Goal: Task Accomplishment & Management: Complete application form

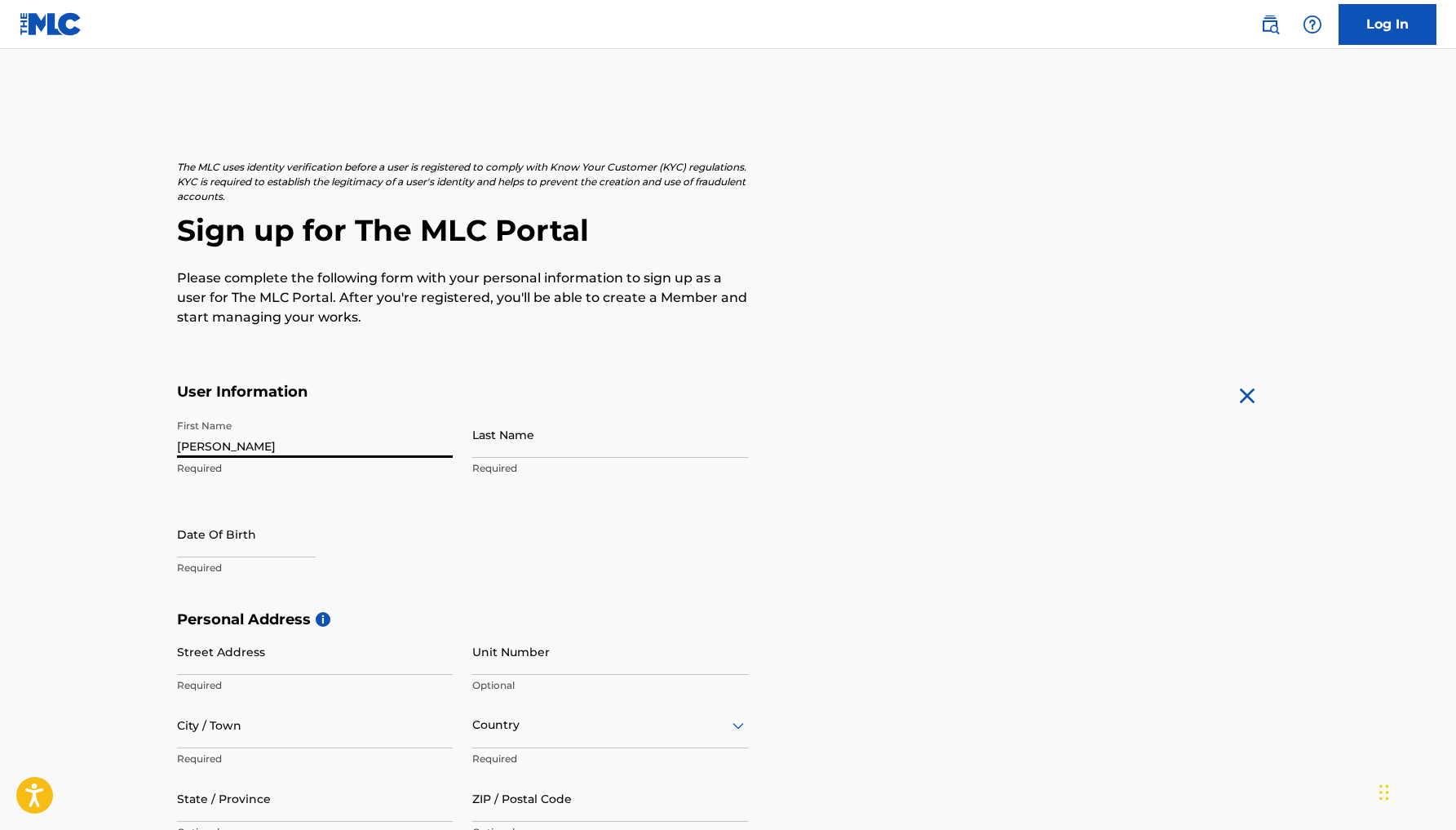
type input "[PERSON_NAME]"
select select "7"
select select "2025"
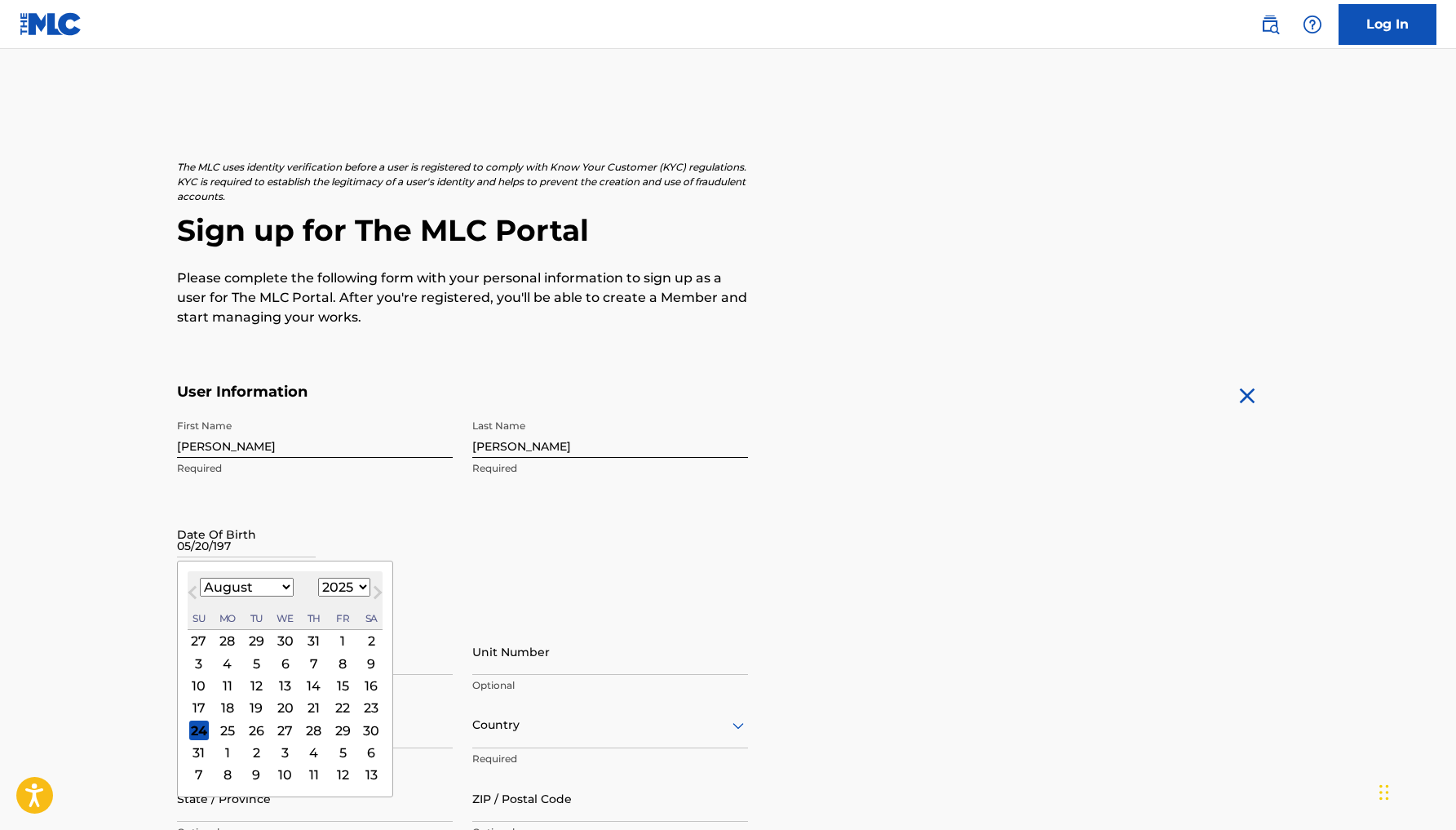
type input "[DATE]"
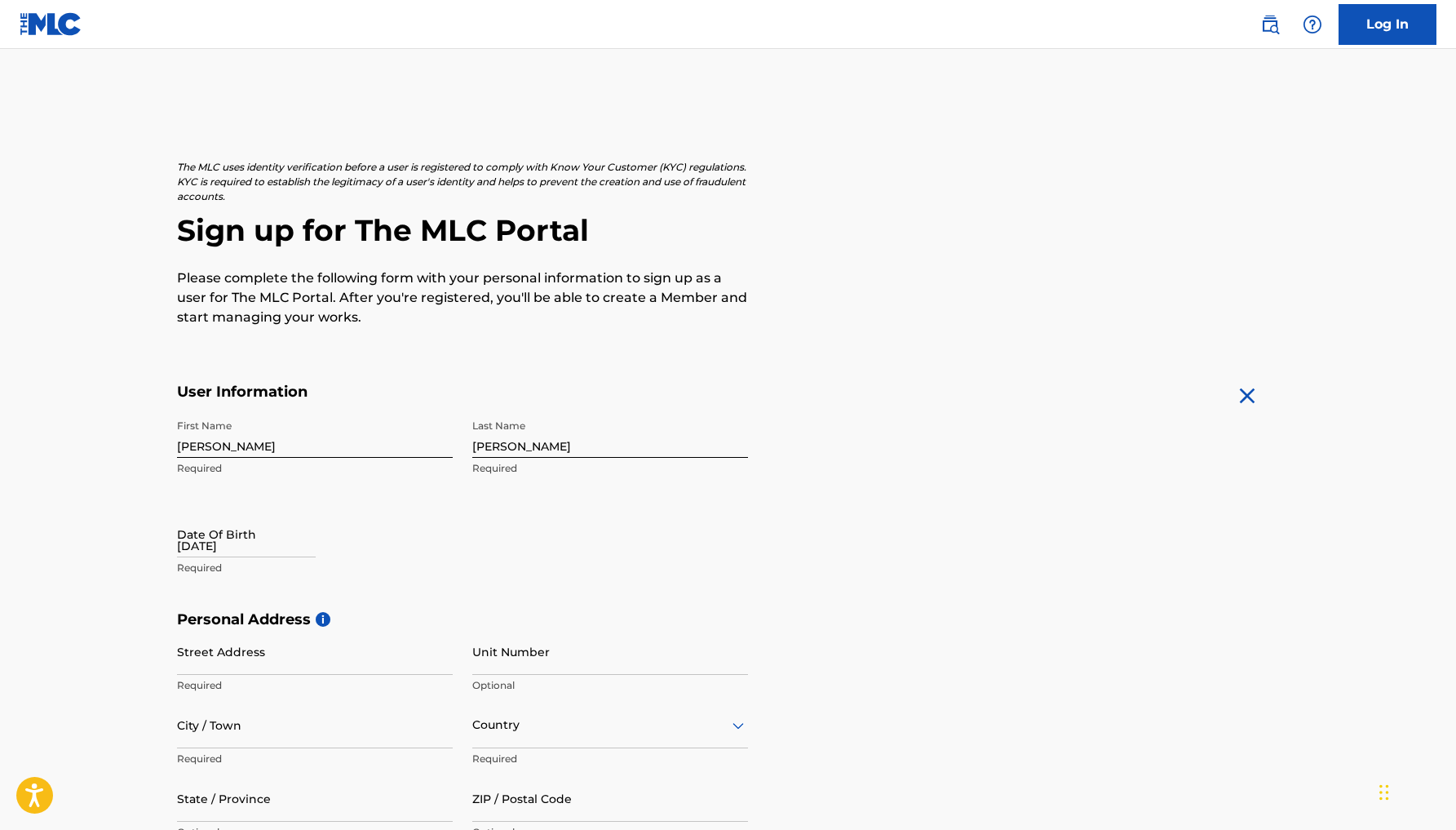
click at [86, 499] on main "The MLC uses identity verification before a user is registered to comply with K…" at bounding box center [728, 624] width 1456 height 1148
click at [202, 545] on input "[DATE]" at bounding box center [246, 534] width 139 height 47
select select "7"
select select "2025"
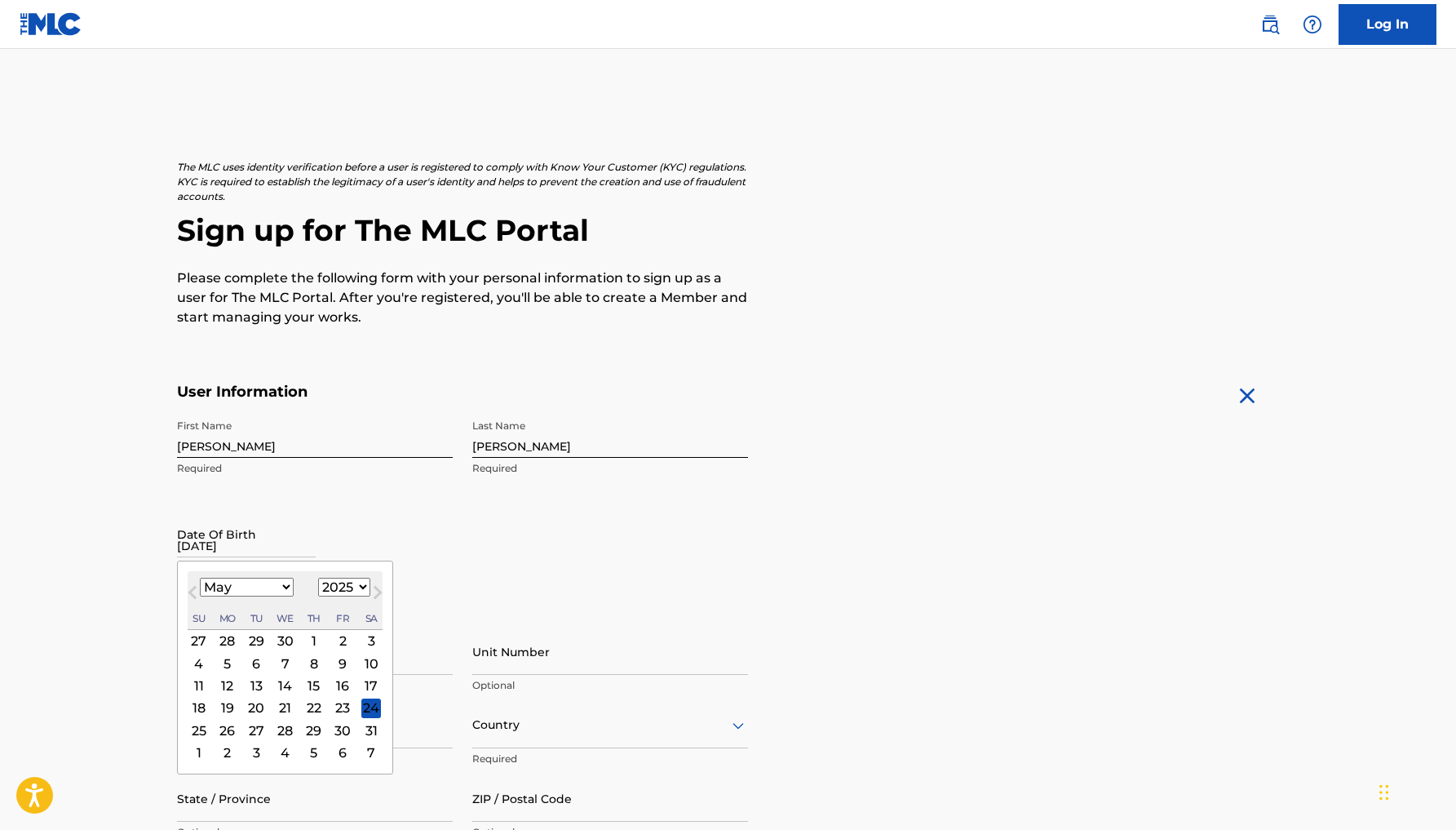
click at [364, 584] on button "Next Month" at bounding box center [378, 596] width 26 height 26
click at [194, 588] on span "Previous Month" at bounding box center [194, 595] width 0 height 25
select select "4"
click at [251, 709] on div "20" at bounding box center [257, 707] width 20 height 20
select select "4"
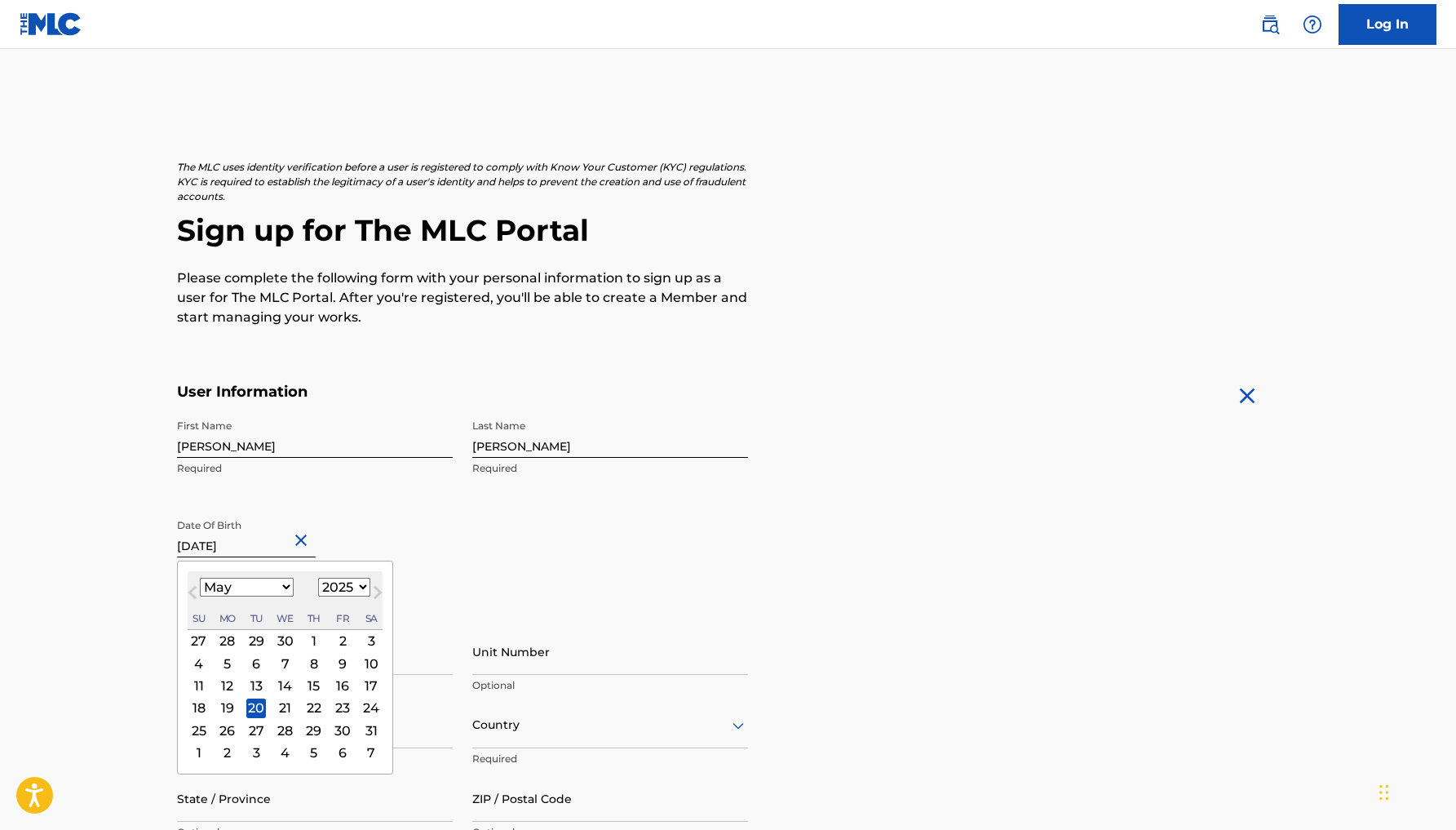
select select "1973"
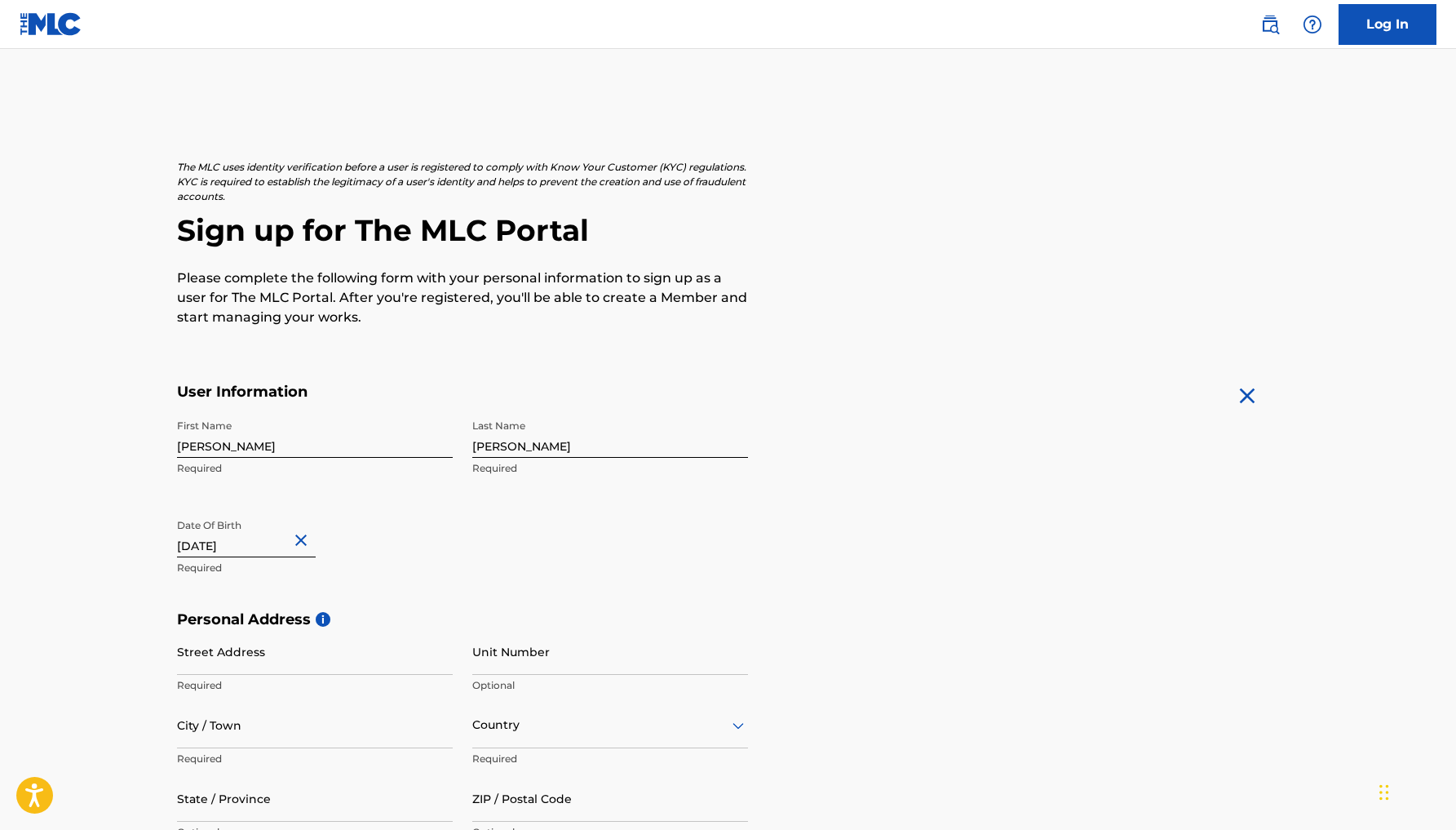
click at [126, 600] on main "The MLC uses identity verification before a user is registered to comply with K…" at bounding box center [728, 624] width 1456 height 1148
select select "4"
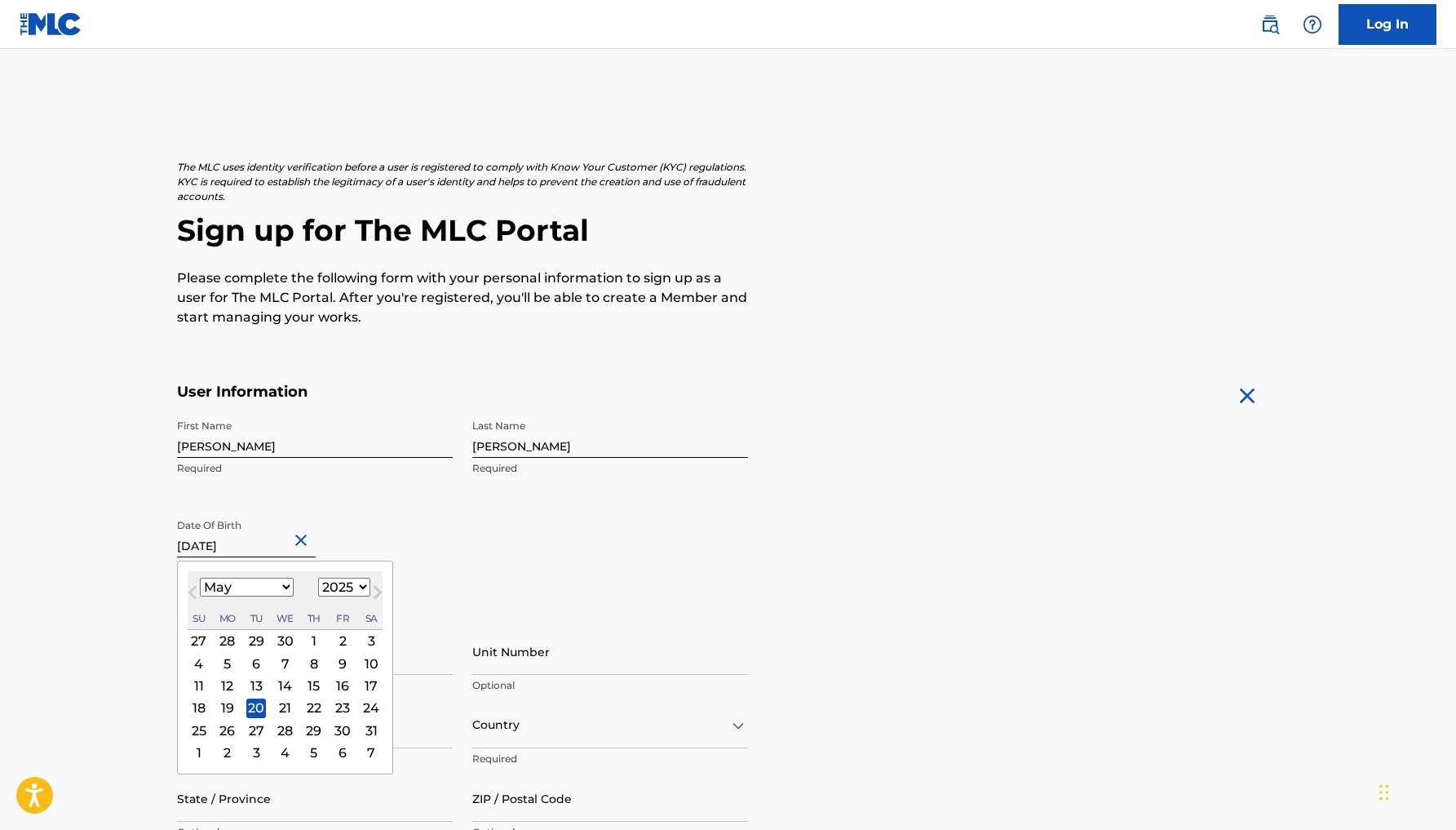
click at [262, 546] on input "[DATE]" at bounding box center [246, 534] width 139 height 47
select select "1973"
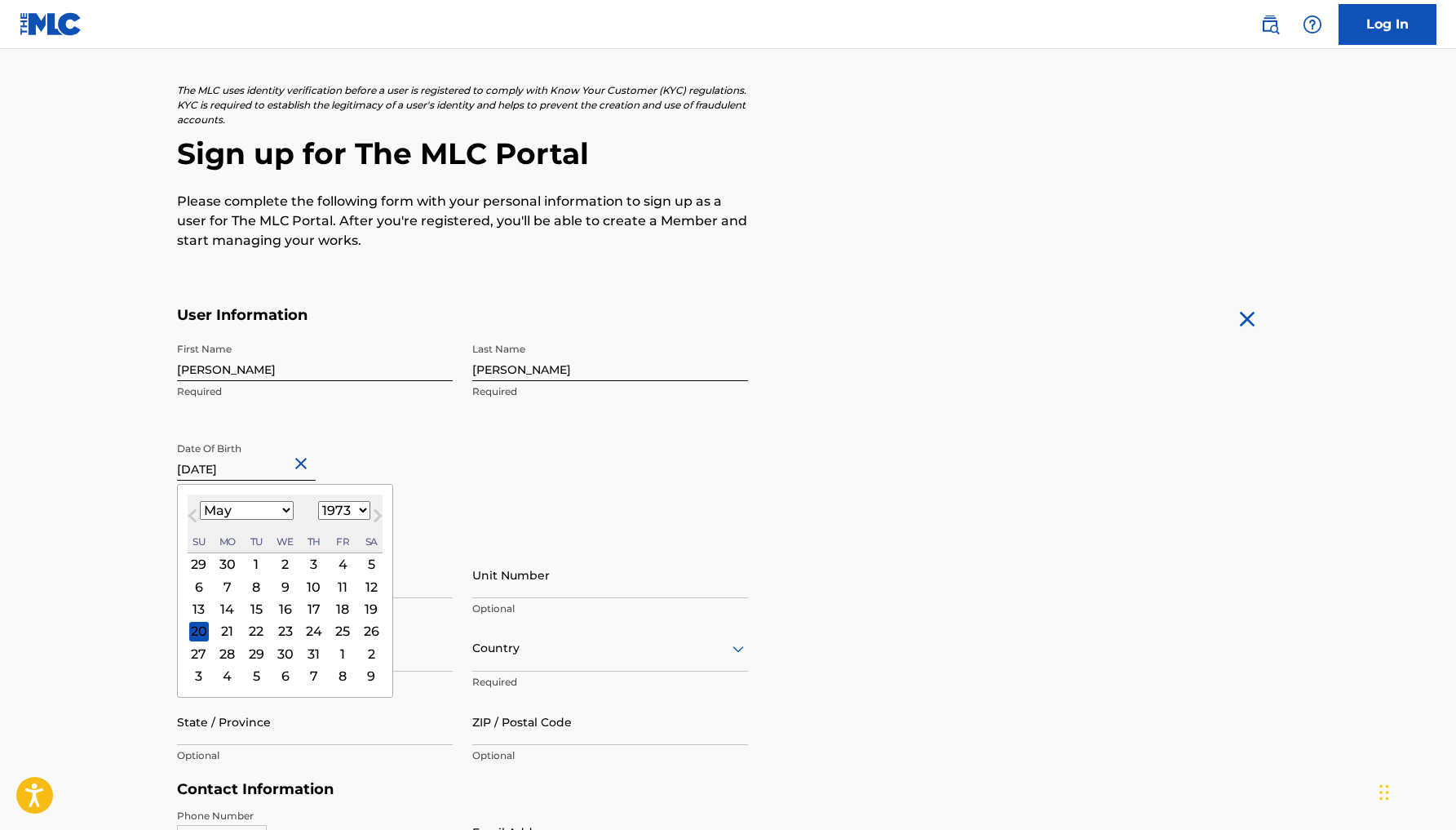
scroll to position [97, 0]
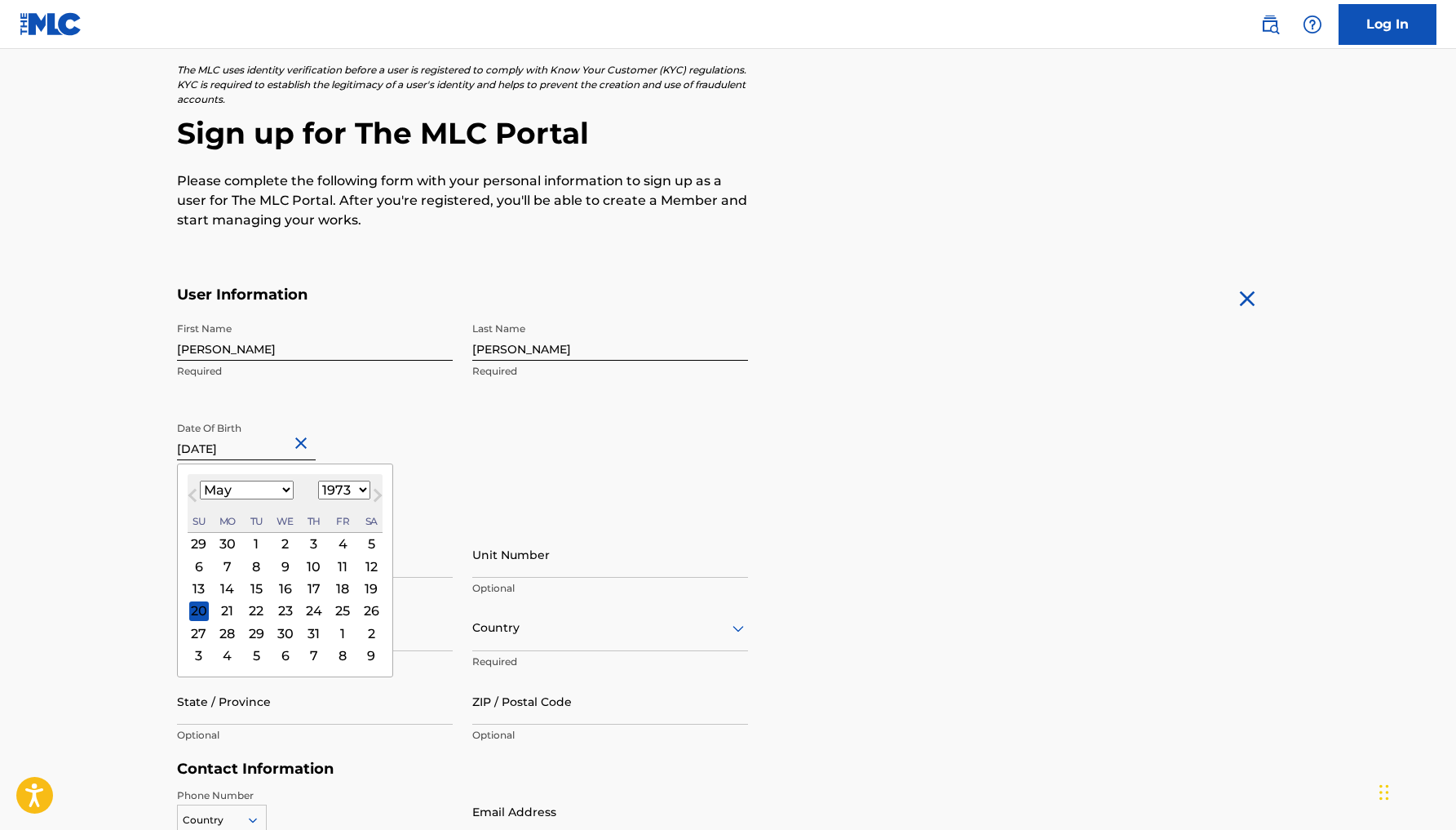
click at [107, 494] on main "The MLC uses identity verification before a user is registered to comply with K…" at bounding box center [728, 526] width 1456 height 1148
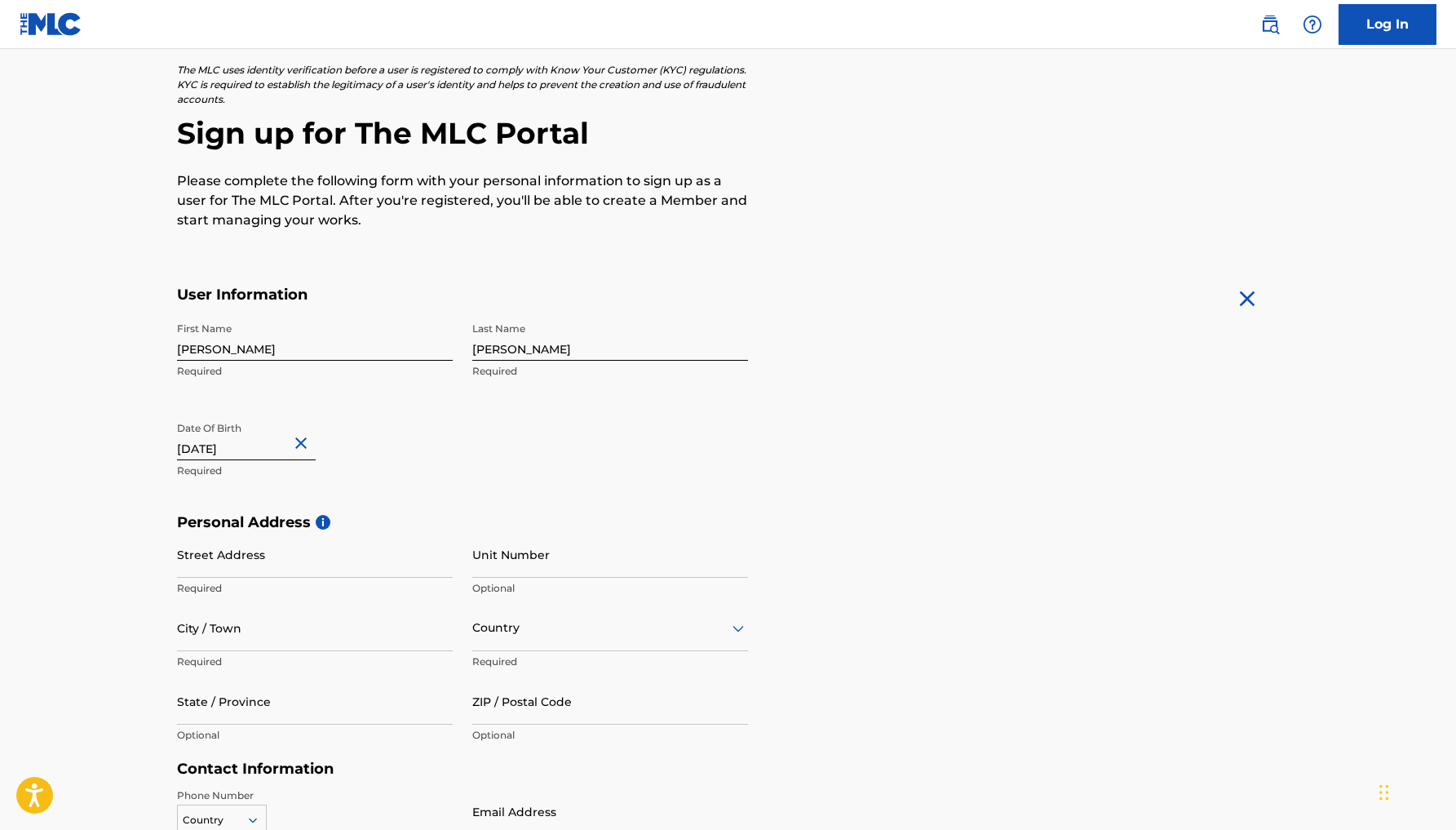
scroll to position [109, 0]
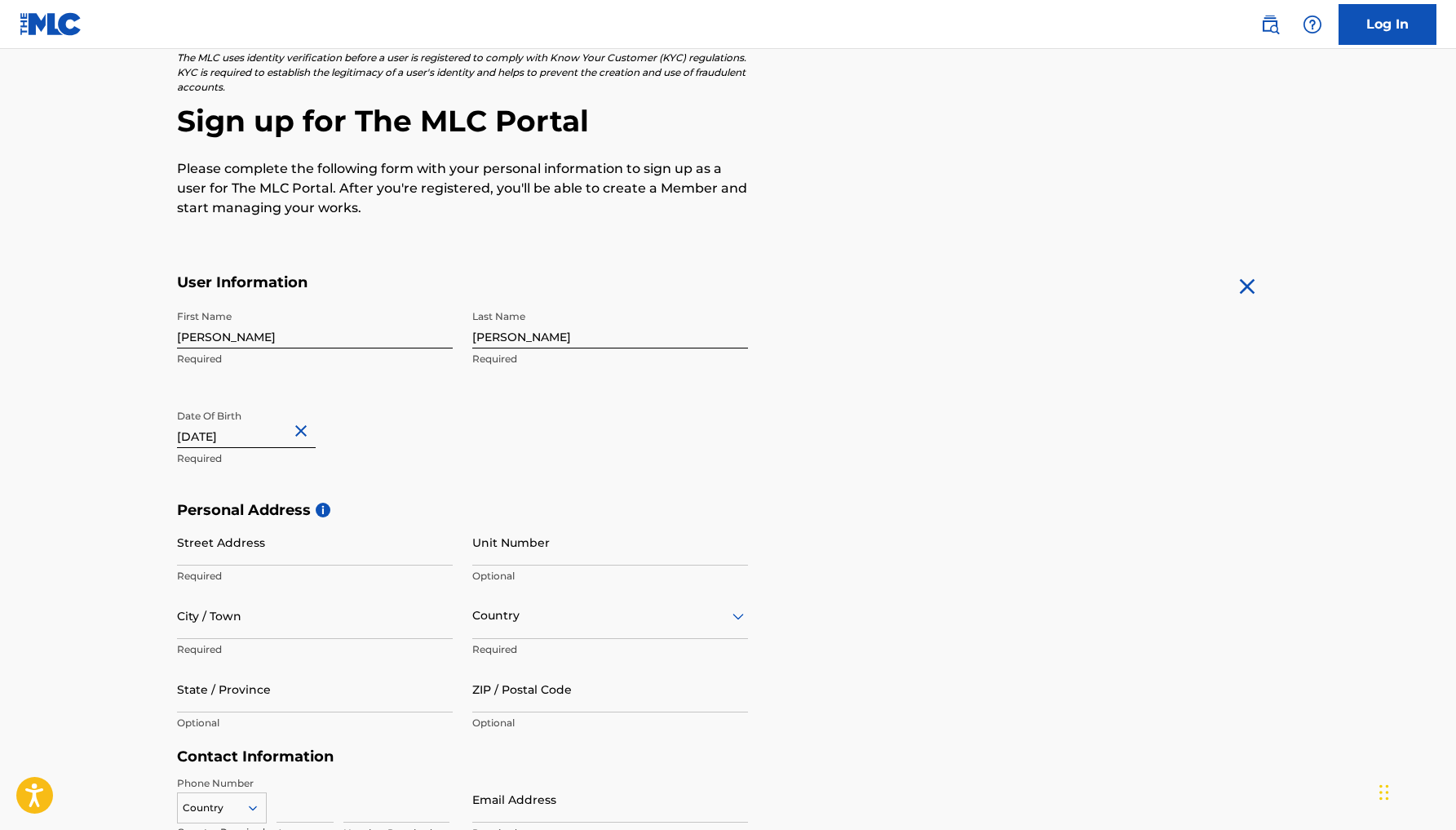
click at [257, 442] on input "[DATE]" at bounding box center [246, 424] width 139 height 47
select select "4"
select select "2025"
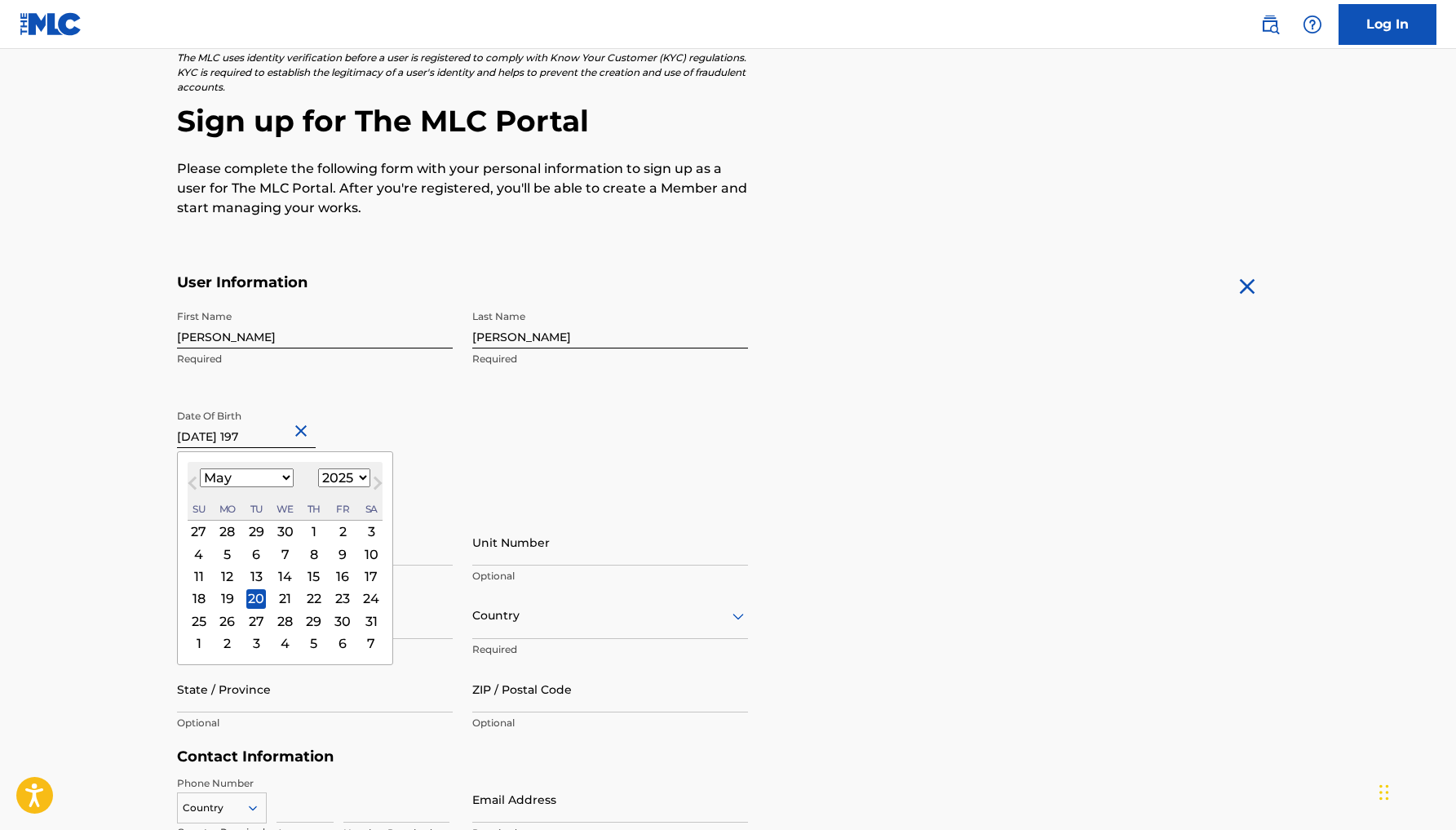
type input "[DATE]"
select select "1973"
type input "[DATE]"
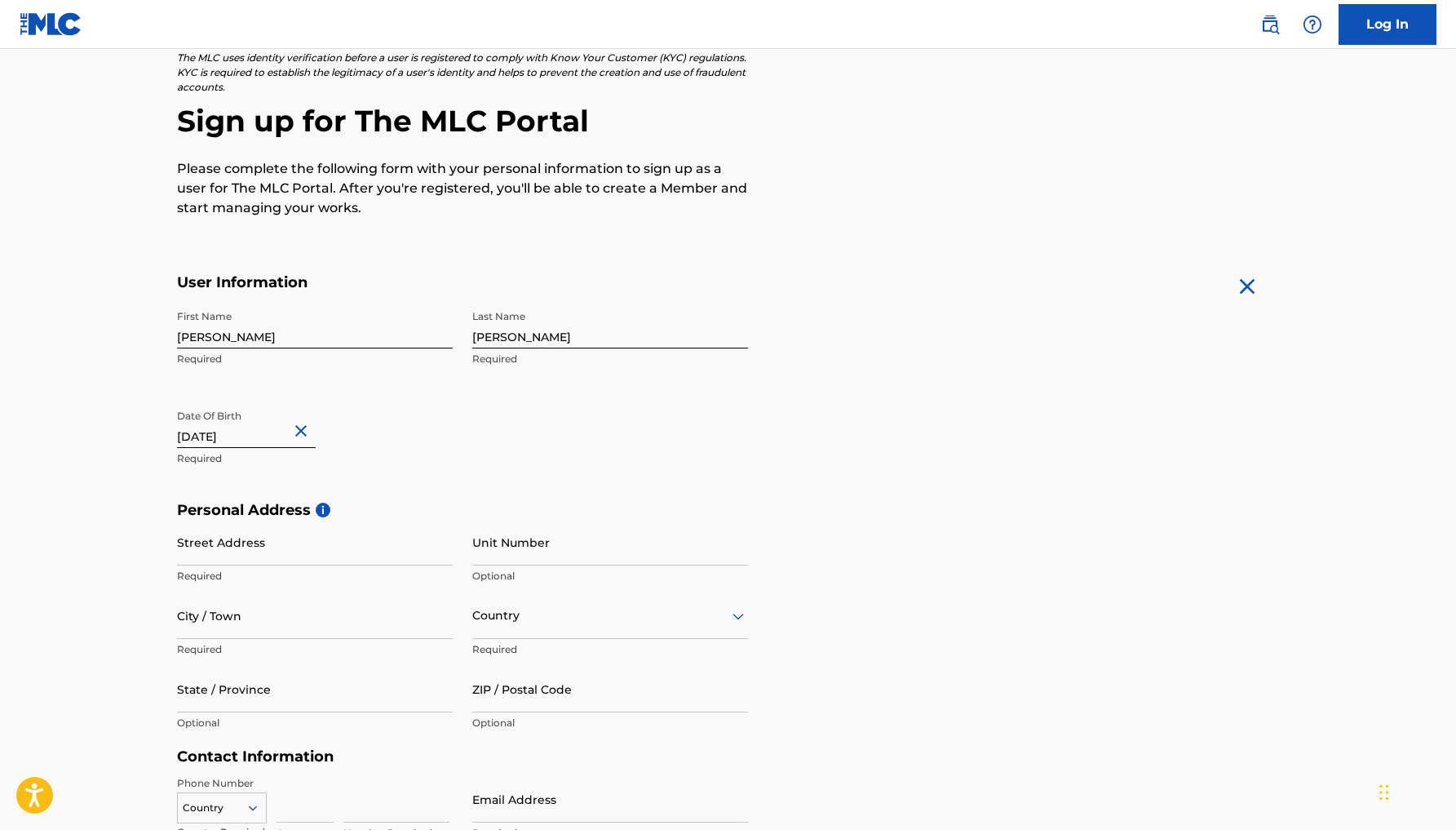
click at [132, 518] on main "The MLC uses identity verification before a user is registered to comply with K…" at bounding box center [728, 514] width 1456 height 1148
type input "[STREET_ADDRESS][PERSON_NAME]"
type input "[GEOGRAPHIC_DATA]"
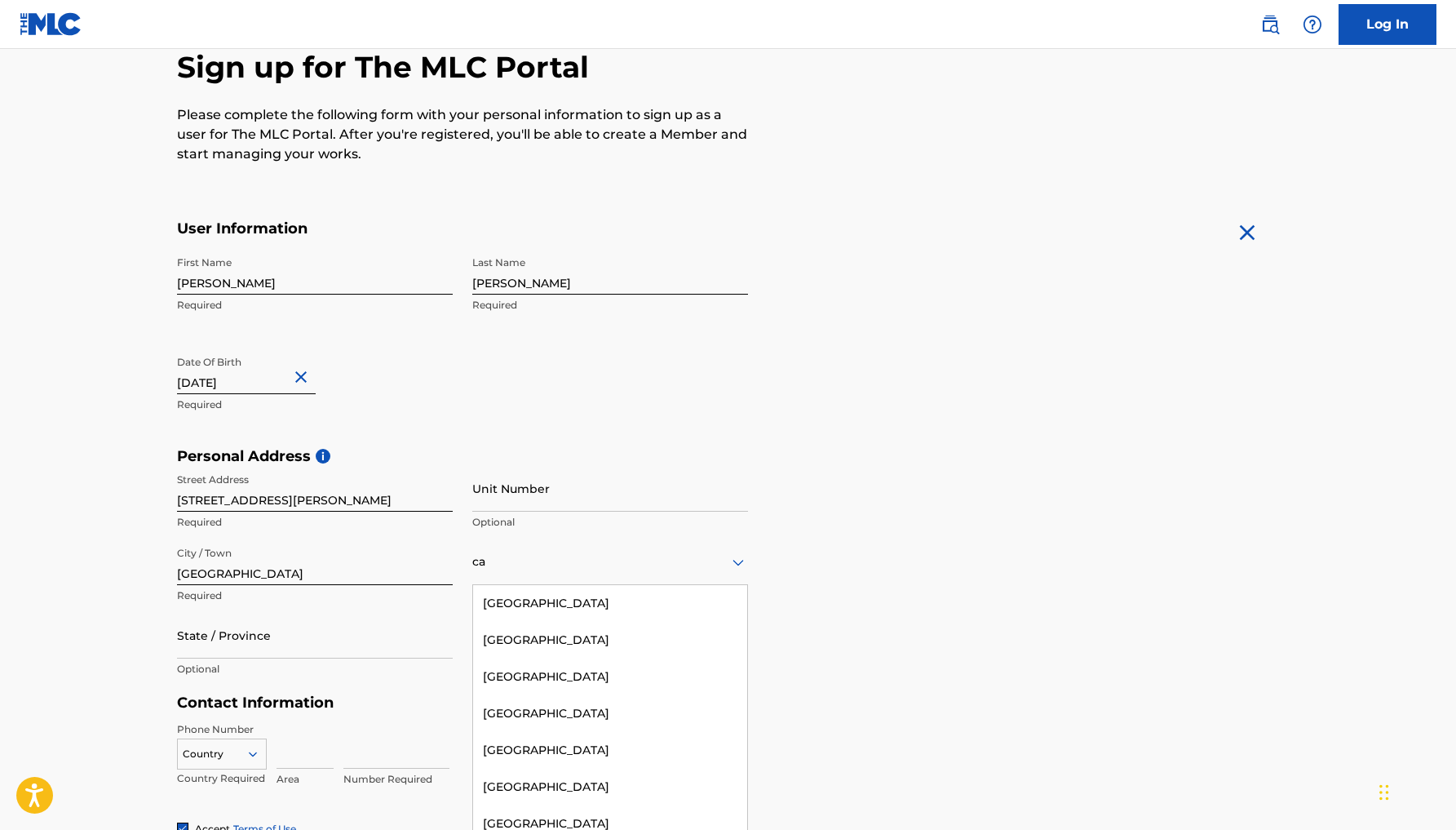
type input "c"
click at [591, 606] on div "[GEOGRAPHIC_DATA]" at bounding box center [610, 603] width 274 height 37
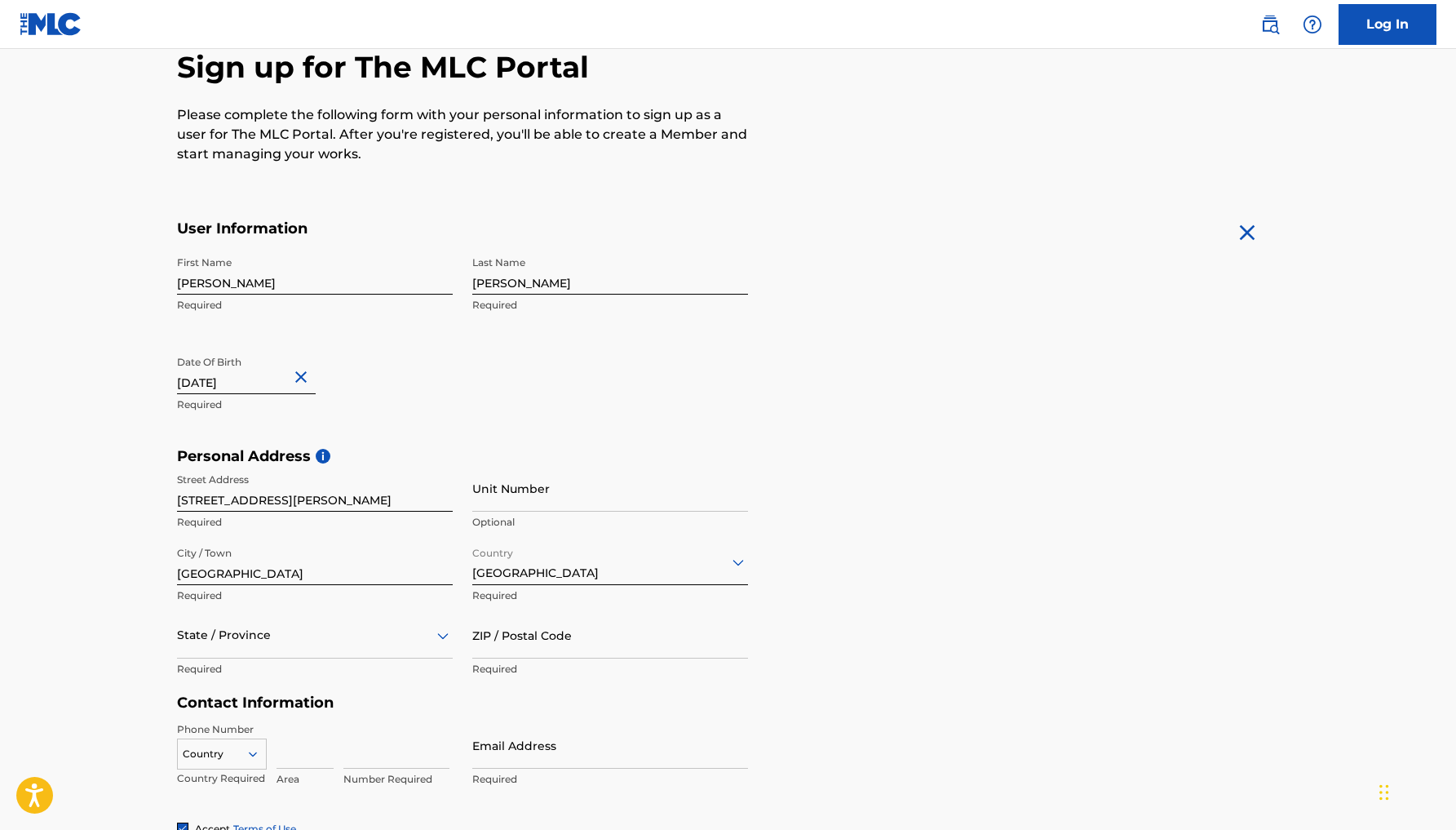
click at [270, 634] on div "State / Province" at bounding box center [314, 635] width 276 height 47
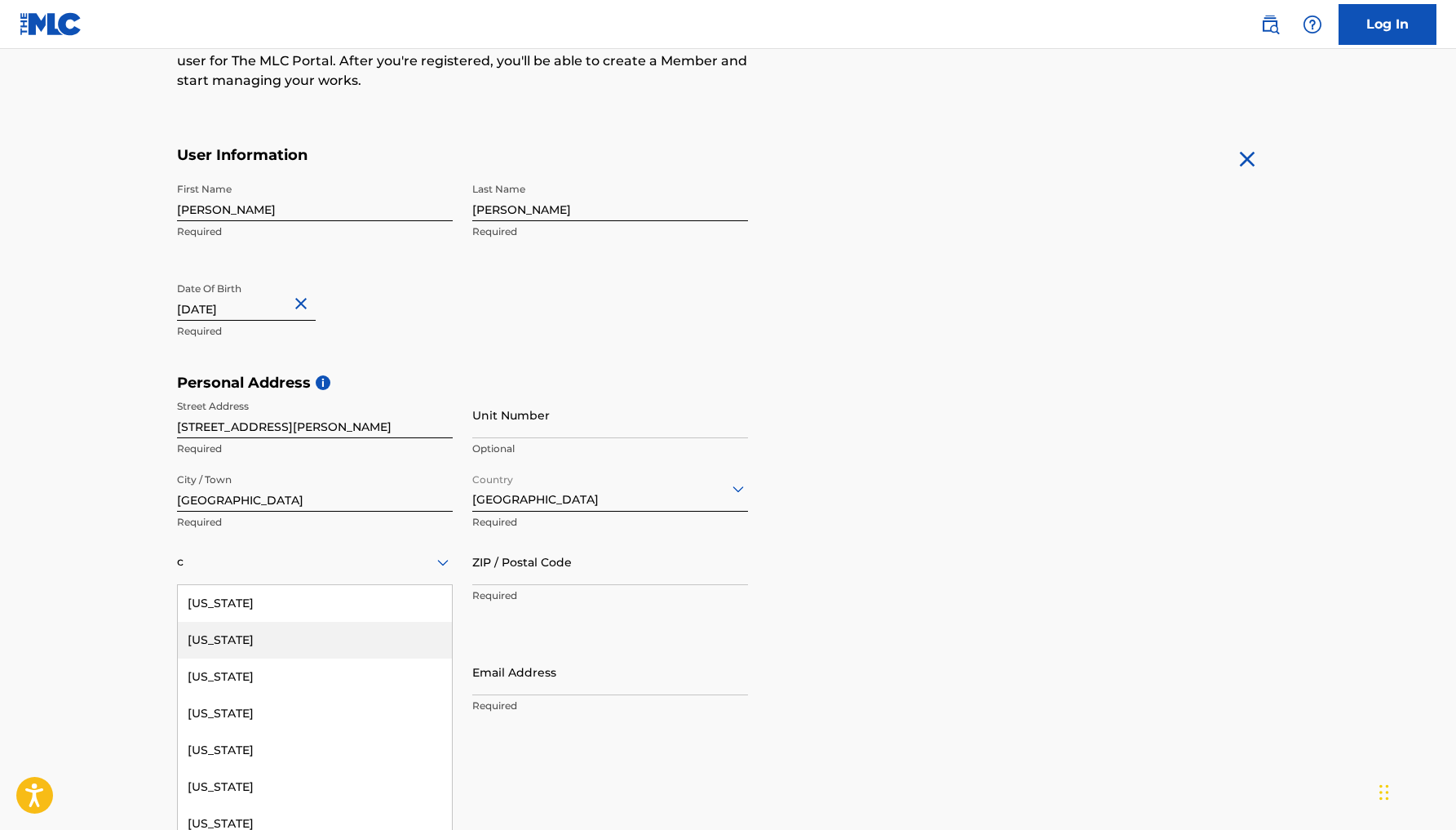
type input "c"
click at [117, 635] on main "The MLC uses identity verification before a user is registered to comply with K…" at bounding box center [728, 387] width 1456 height 1148
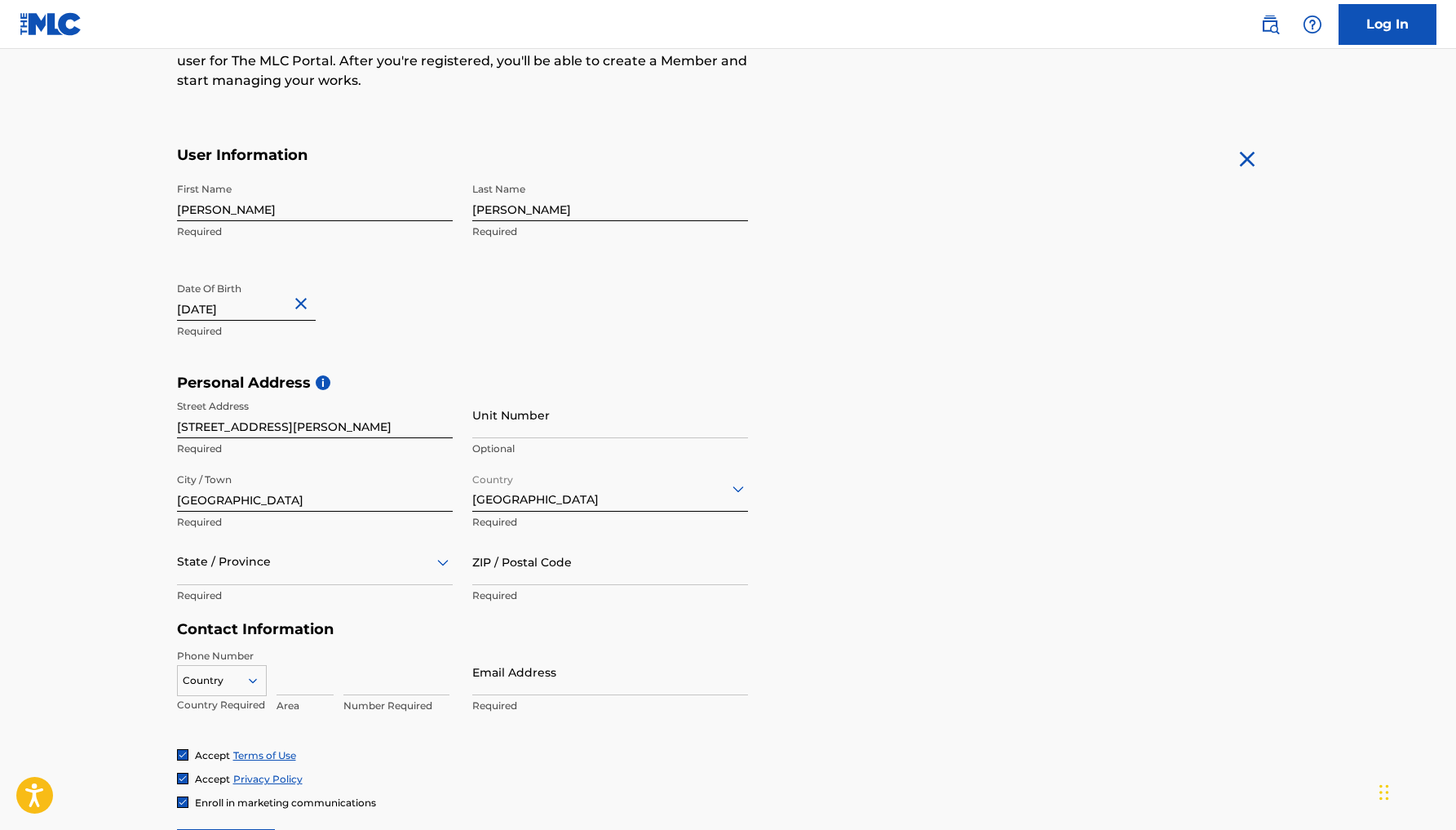
click at [209, 578] on div "State / Province" at bounding box center [314, 562] width 276 height 47
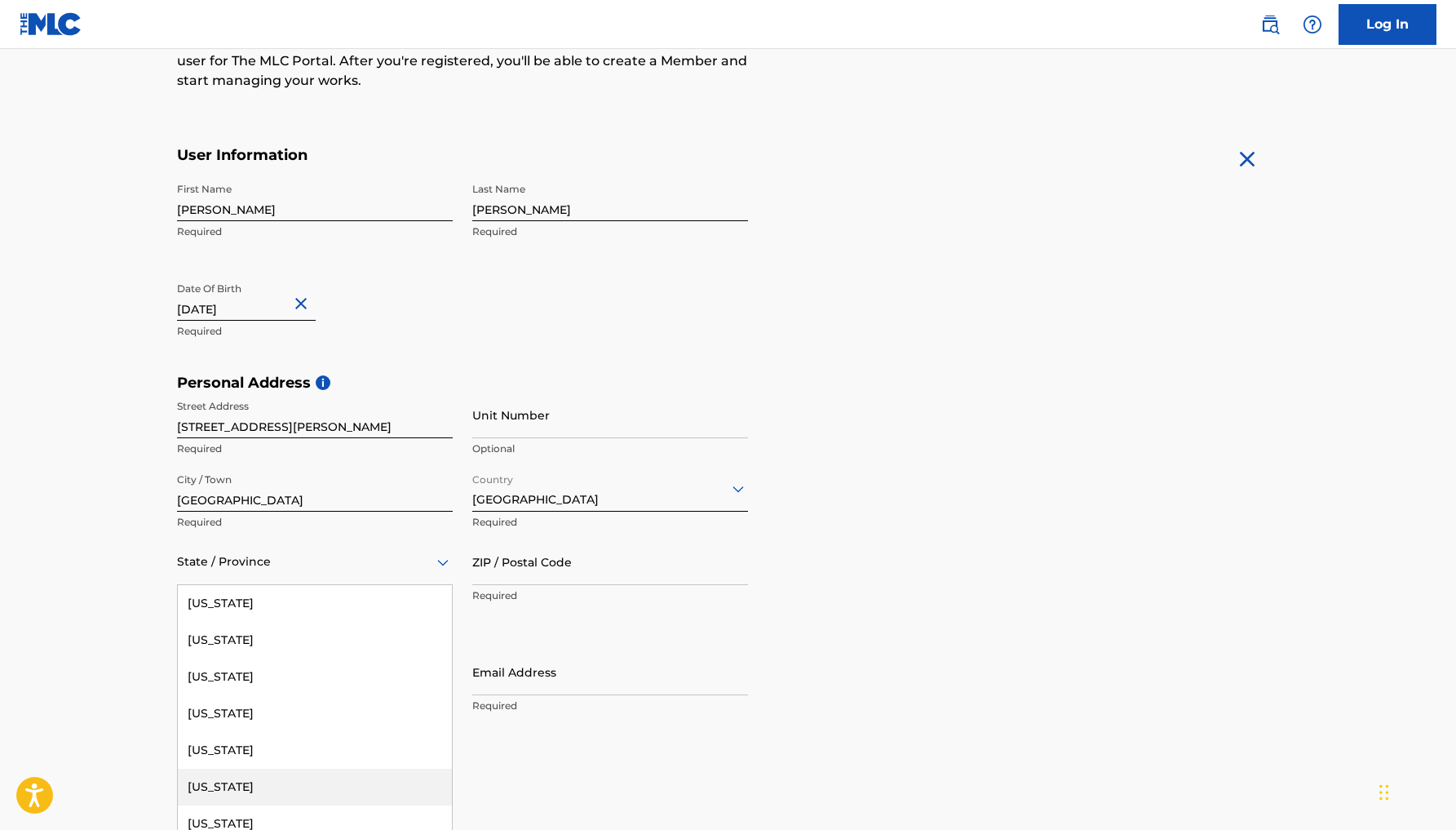
click at [220, 777] on div "[US_STATE]" at bounding box center [314, 786] width 274 height 37
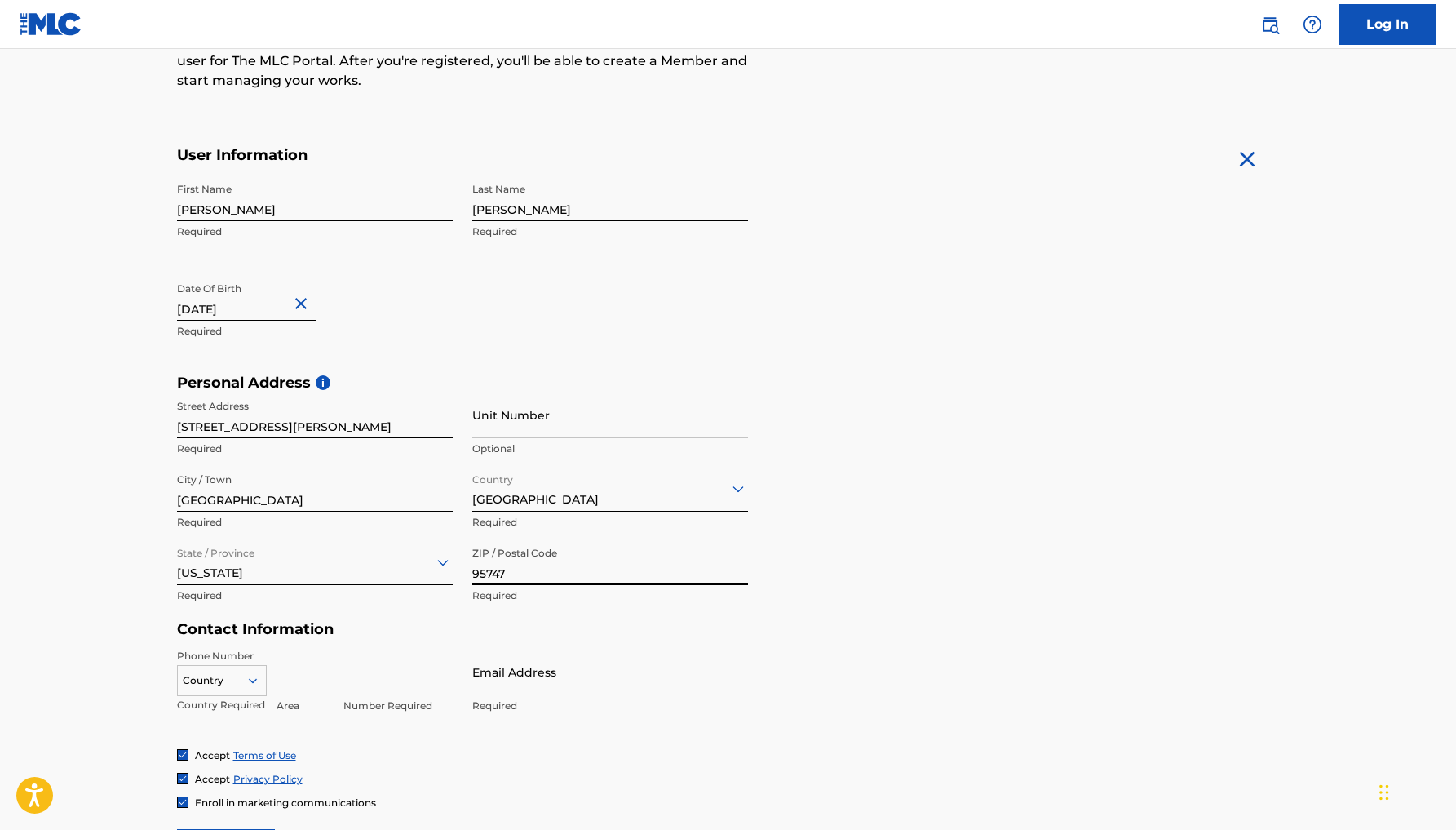
type input "95747"
click at [119, 555] on main "The MLC uses identity verification before a user is registered to comply with K…" at bounding box center [728, 387] width 1456 height 1148
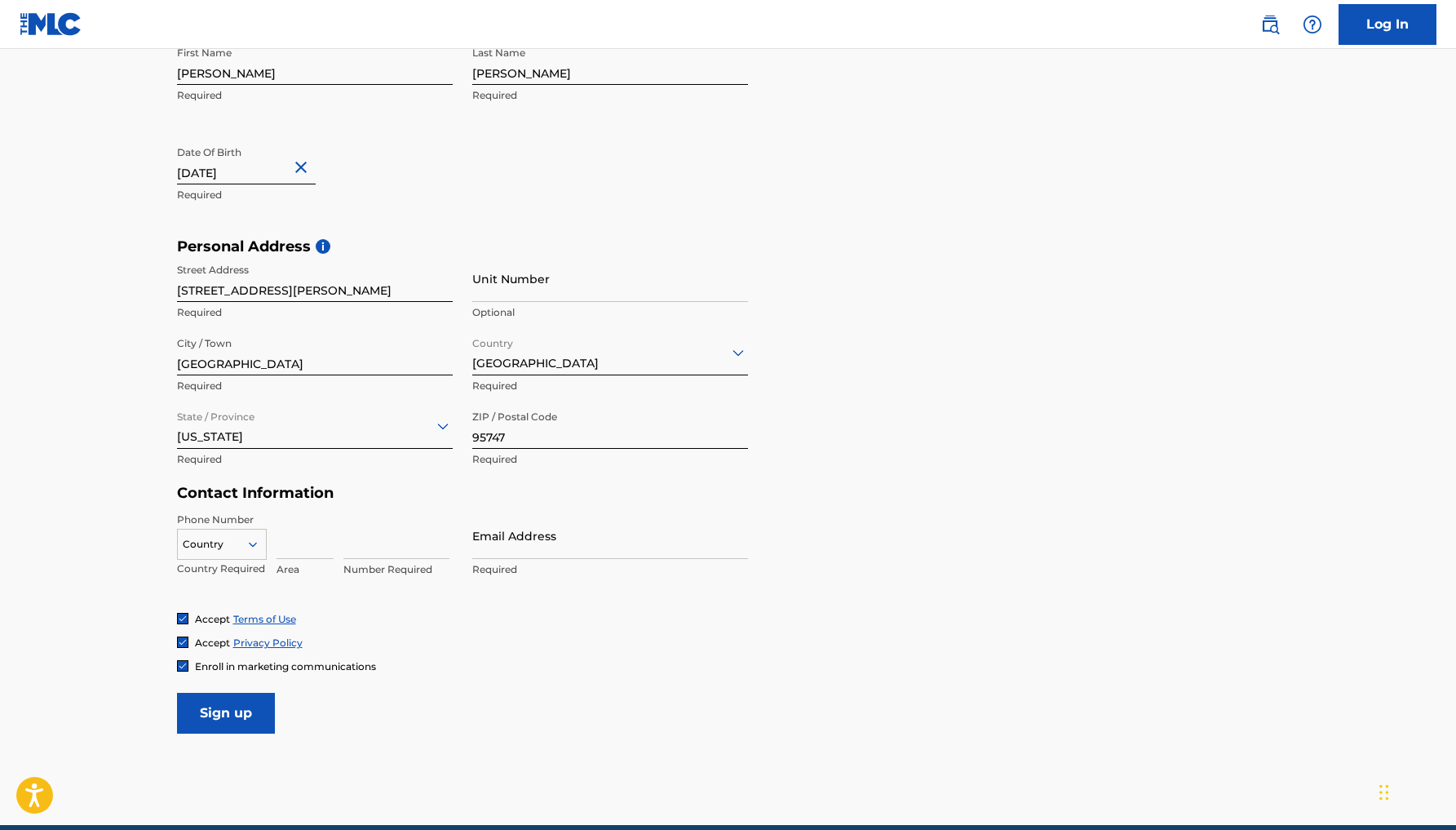
scroll to position [373, 0]
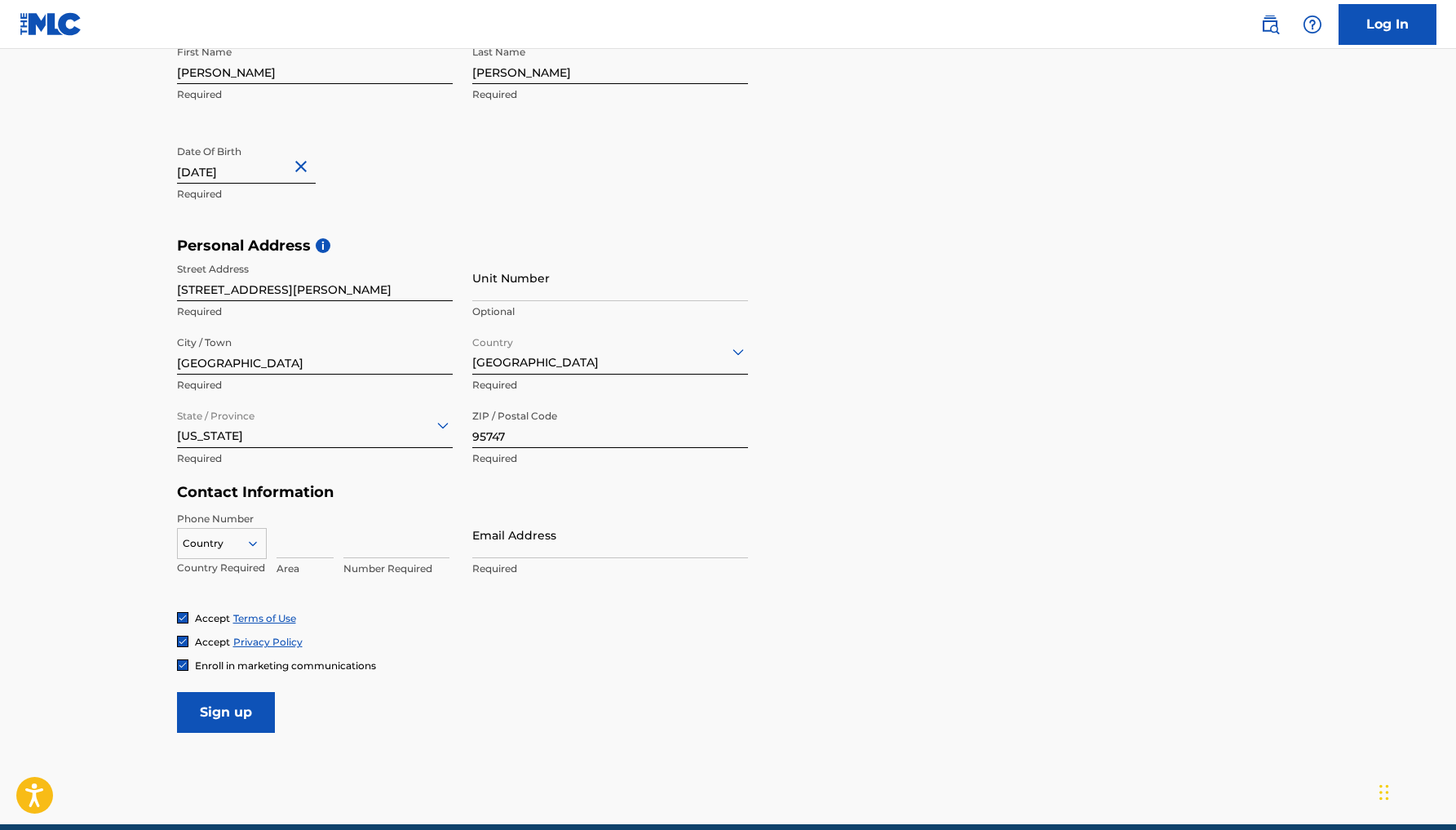
click at [240, 542] on div at bounding box center [221, 544] width 88 height 18
click at [233, 565] on div "US, [GEOGRAPHIC_DATA] +1" at bounding box center [221, 583] width 88 height 63
click at [309, 554] on input at bounding box center [304, 535] width 57 height 47
type input "415"
type input "370-0717"
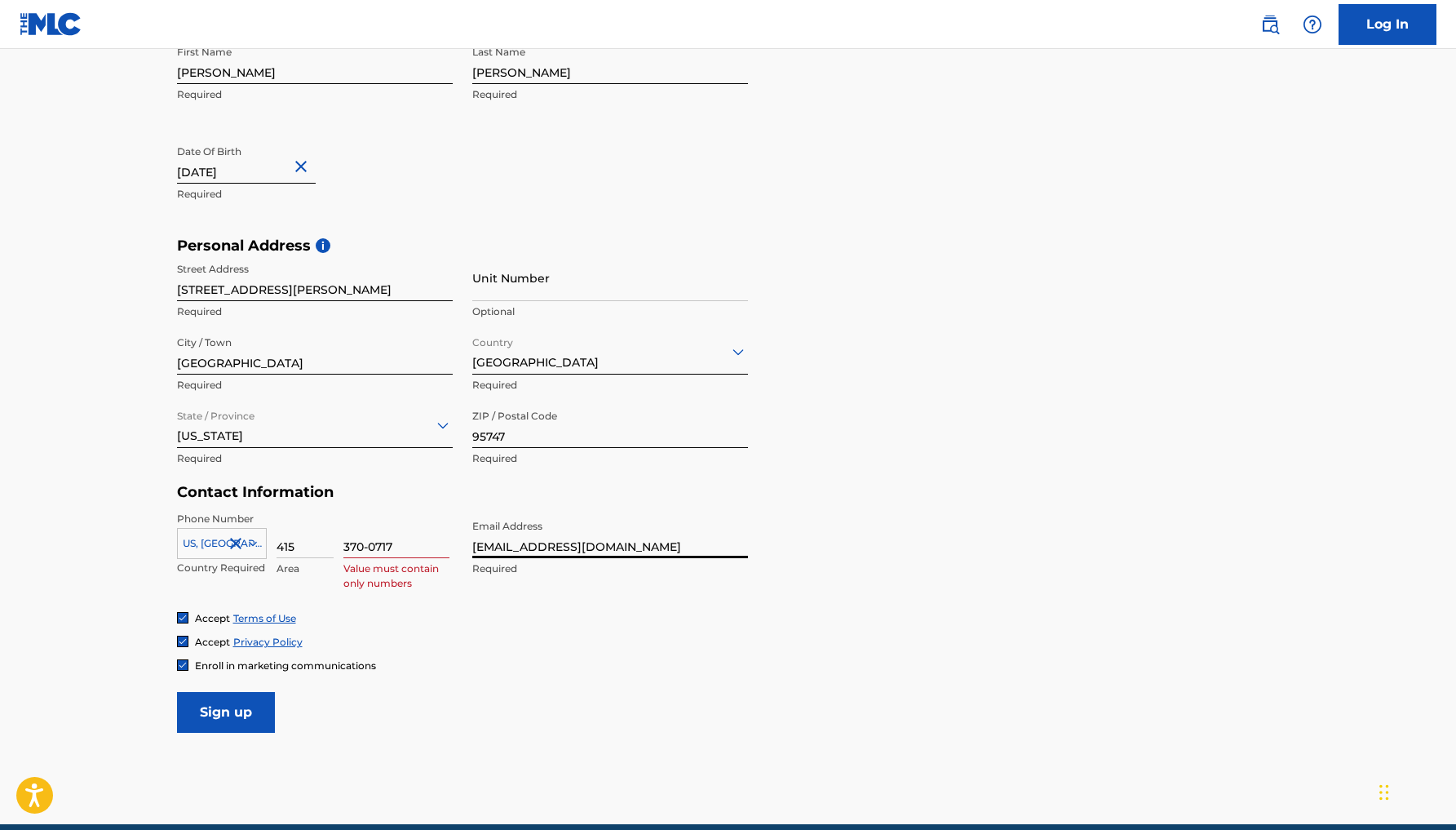
type input "[EMAIL_ADDRESS][DOMAIN_NAME]"
click at [397, 546] on input "370-0717" at bounding box center [396, 535] width 106 height 47
click at [369, 546] on input "370-0717" at bounding box center [396, 535] width 106 height 47
type input "3700717"
click at [451, 702] on form "User Information First Name [PERSON_NAME] Required Last Name [PERSON_NAME] Requ…" at bounding box center [728, 371] width 1103 height 724
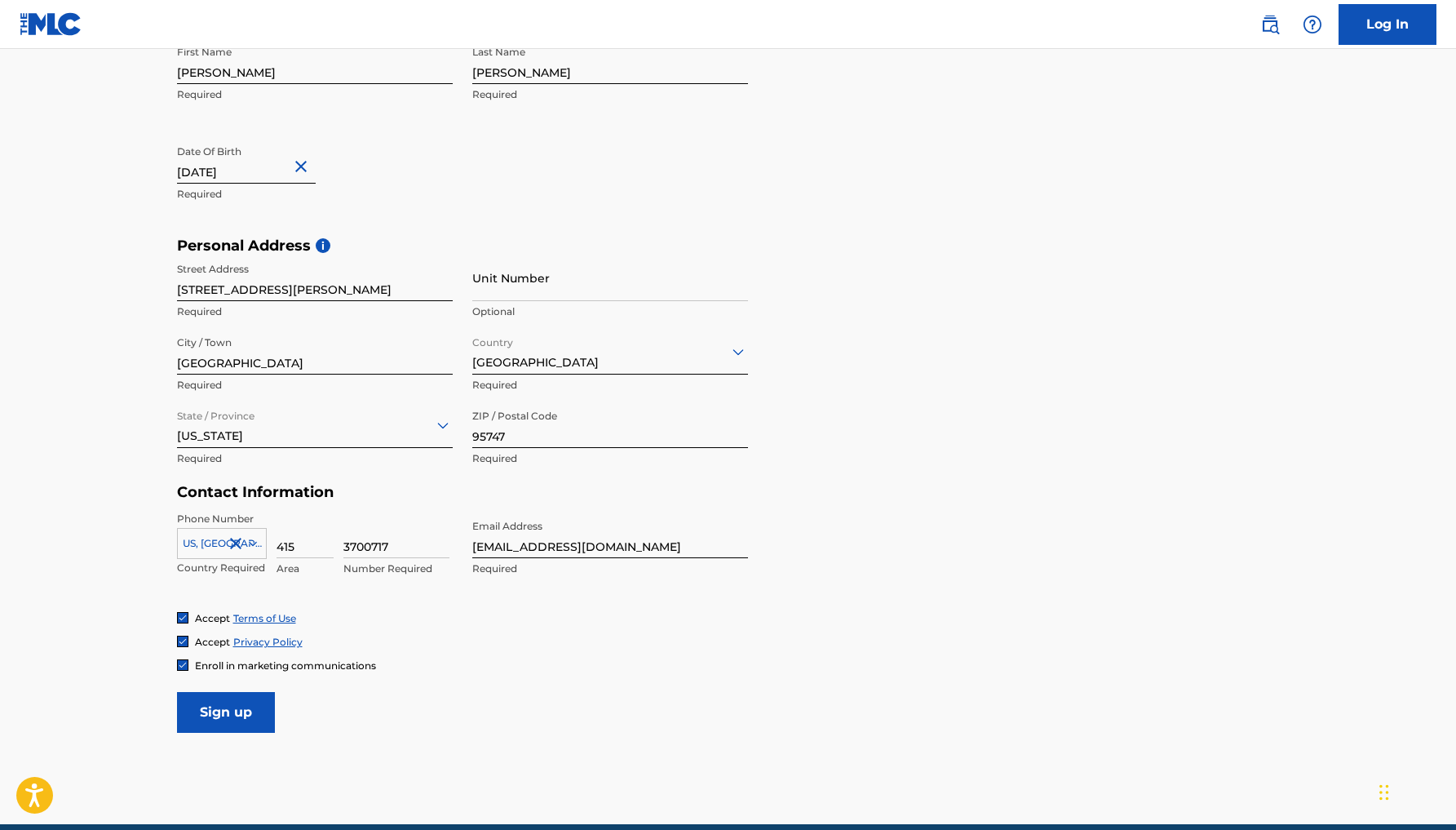
click at [232, 711] on input "Sign up" at bounding box center [225, 712] width 98 height 41
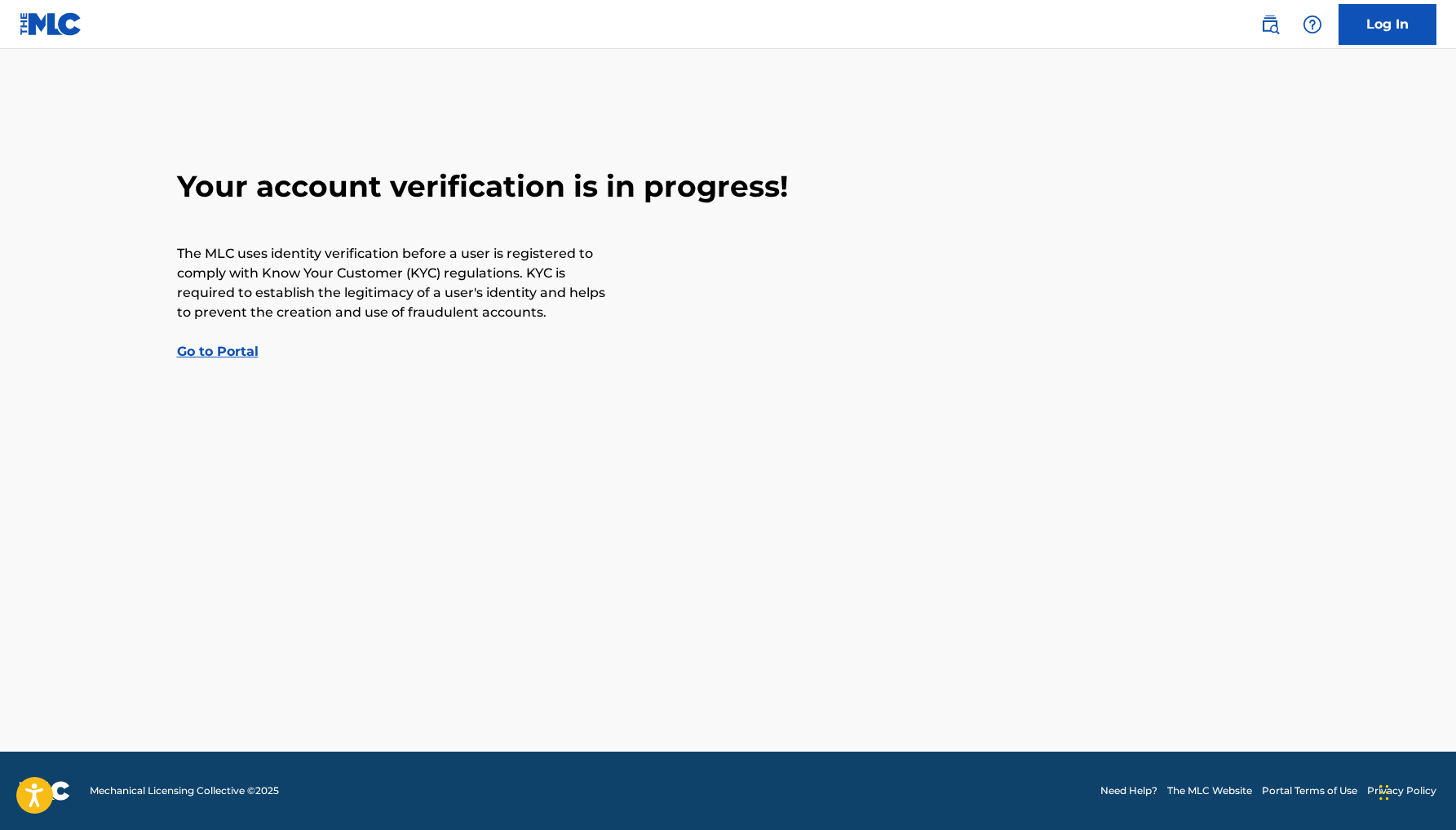
click at [215, 348] on link "Go to Portal" at bounding box center [217, 351] width 81 height 16
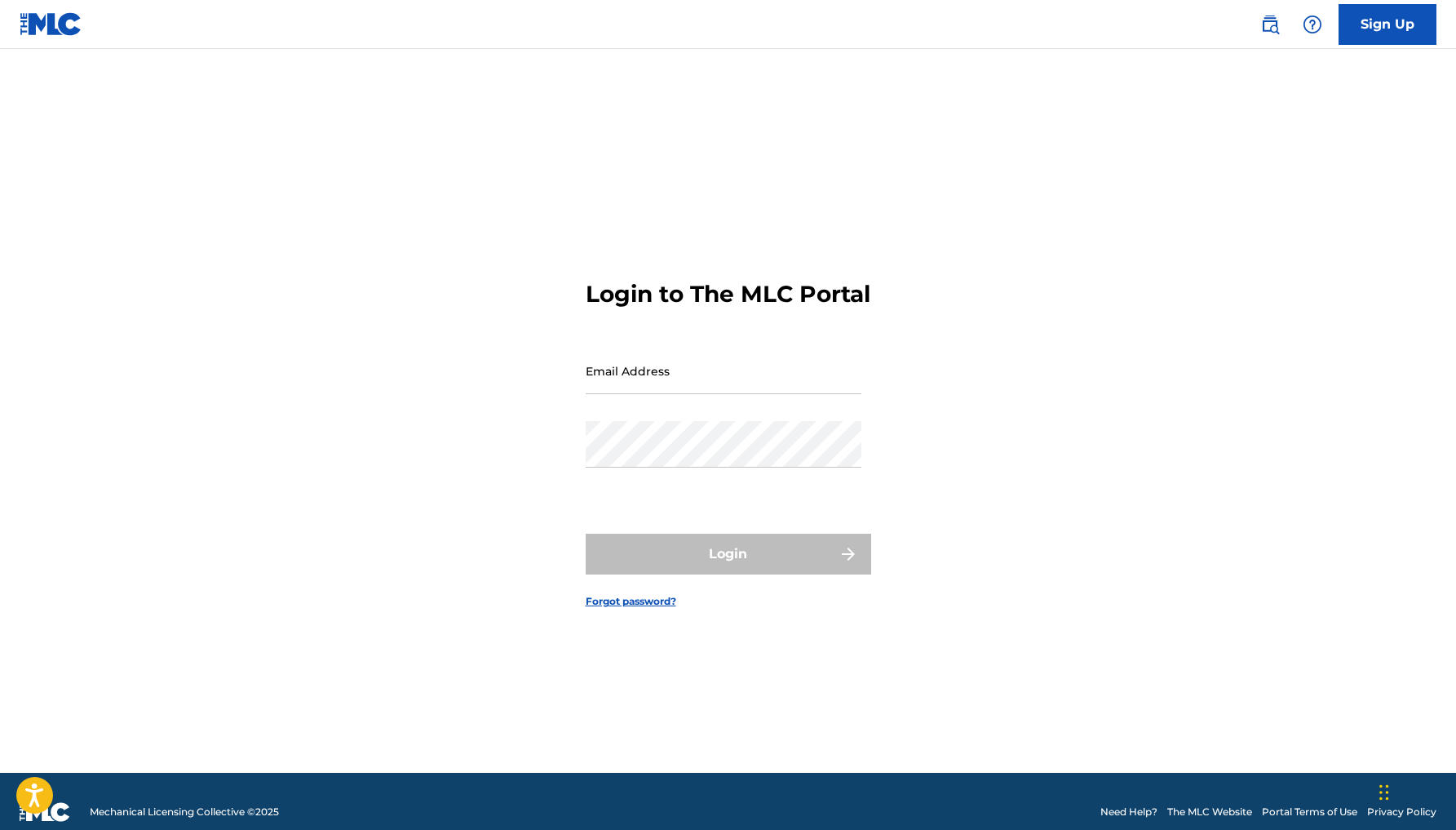
click at [1397, 24] on link "Sign Up" at bounding box center [1388, 25] width 98 height 41
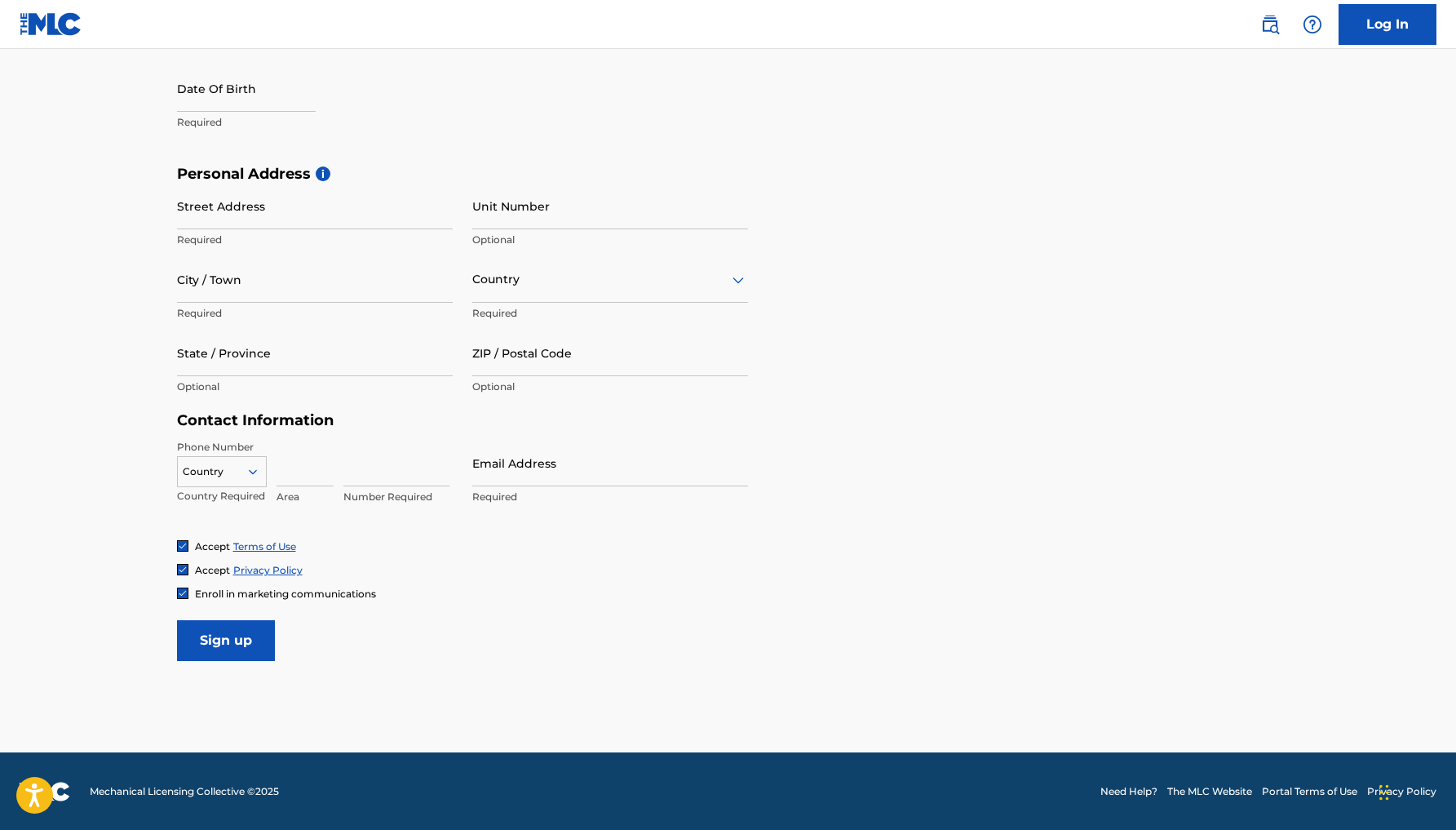
scroll to position [445, 0]
click at [1393, 35] on link "Log In" at bounding box center [1388, 25] width 98 height 41
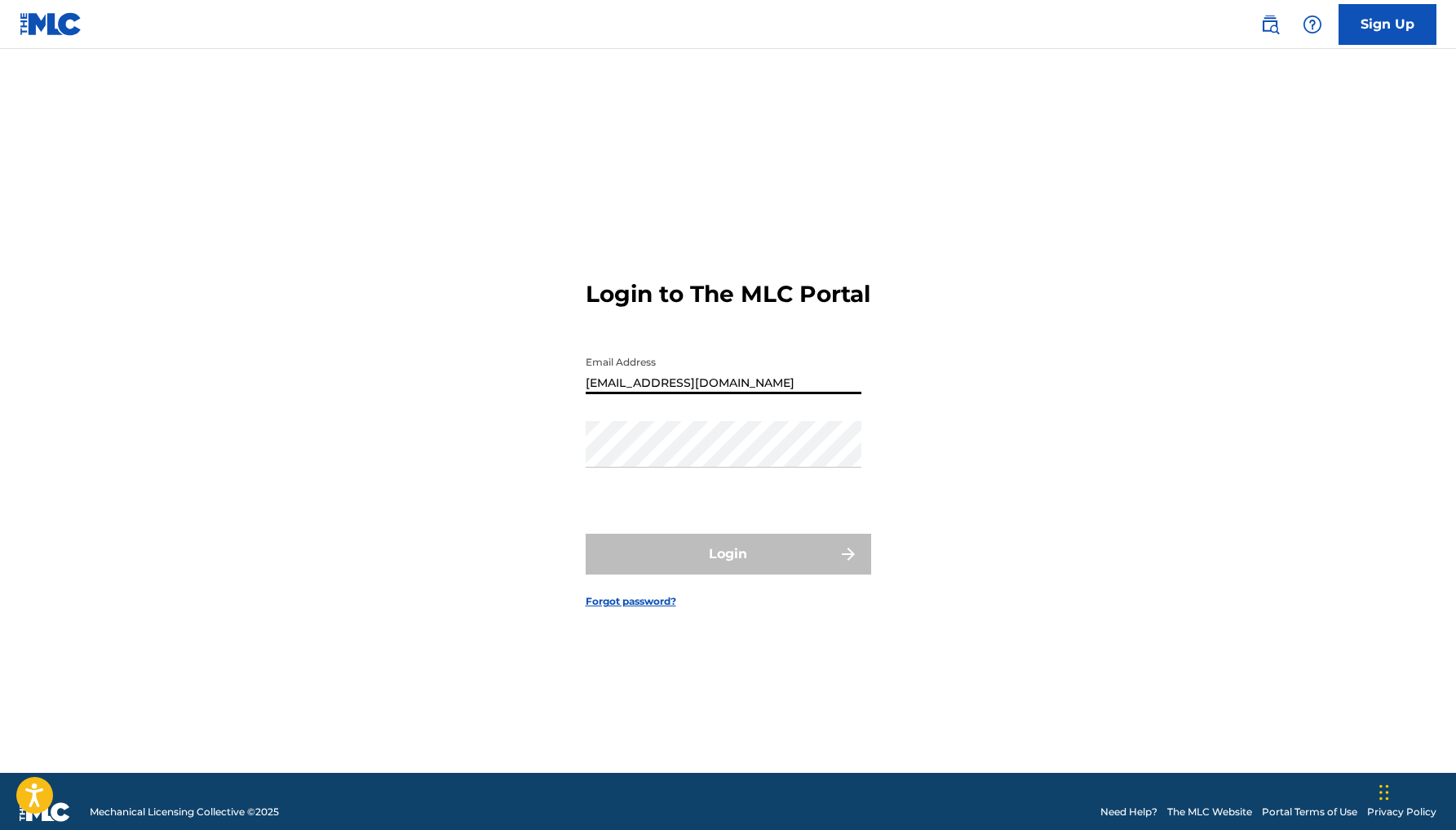
type input "[EMAIL_ADDRESS][DOMAIN_NAME]"
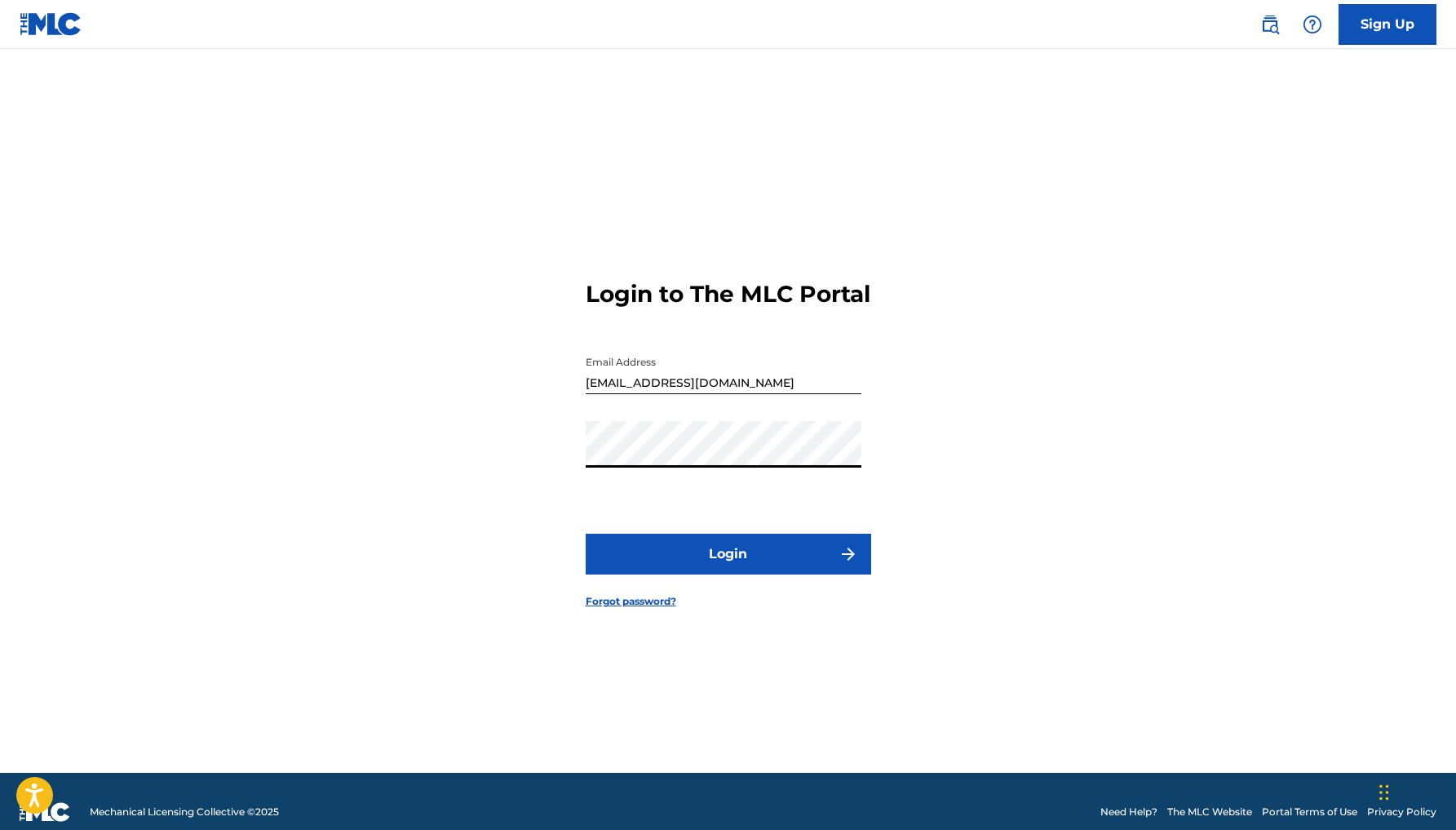
click at [785, 574] on button "Login" at bounding box center [728, 554] width 285 height 41
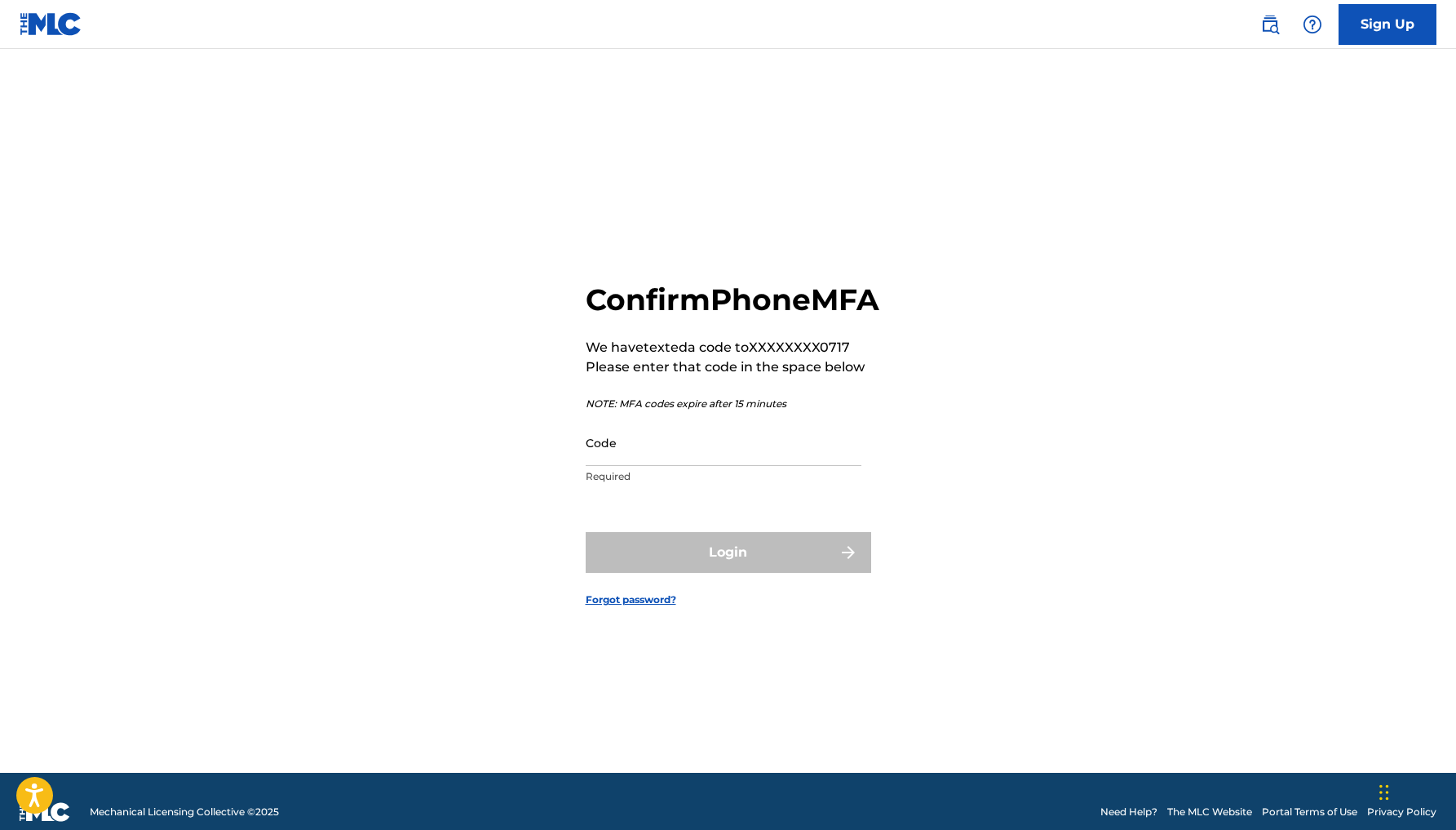
click at [694, 466] on input "Code" at bounding box center [723, 443] width 276 height 47
type input "9"
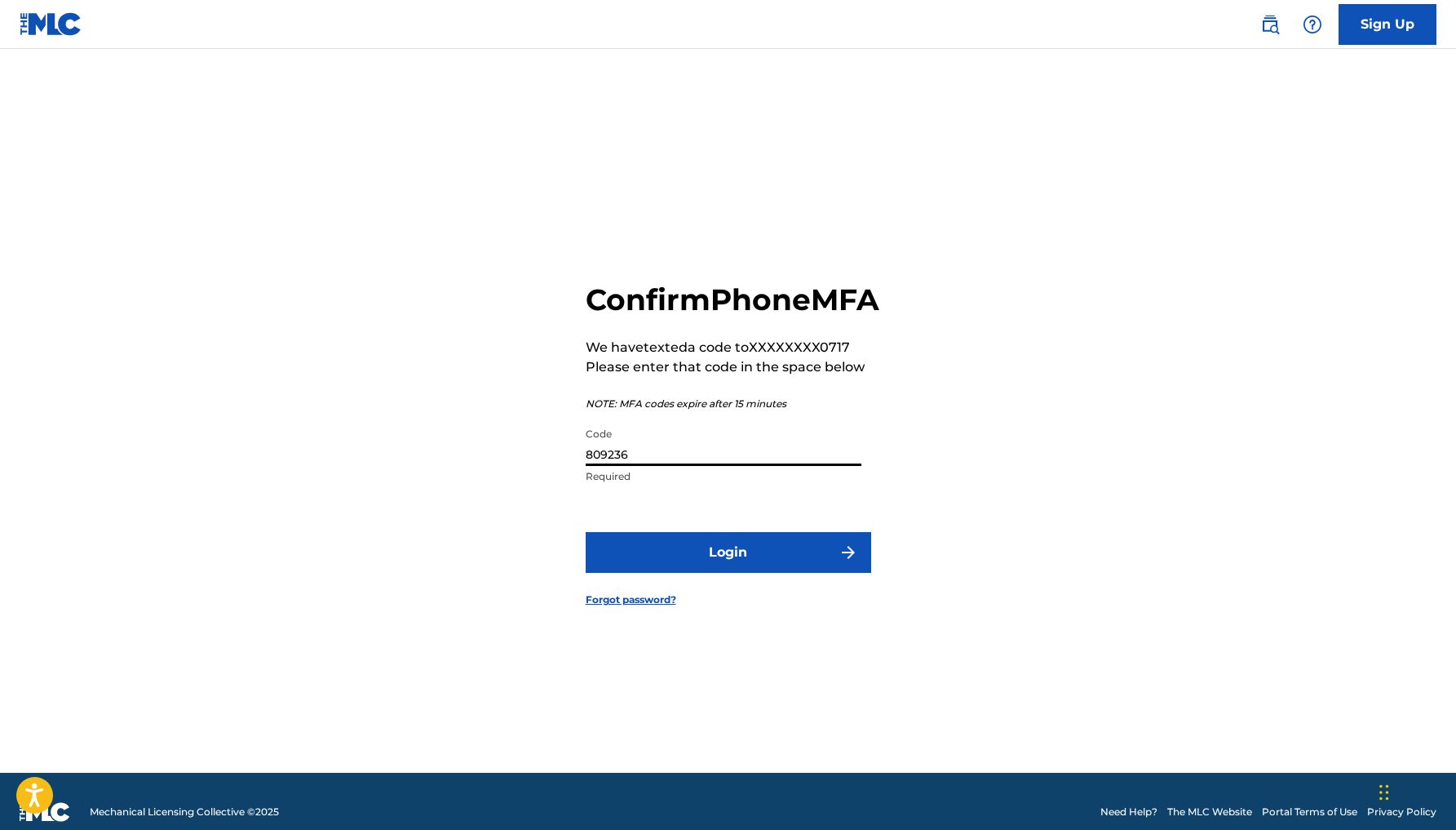
type input "809236"
click at [707, 568] on button "Login" at bounding box center [728, 553] width 285 height 41
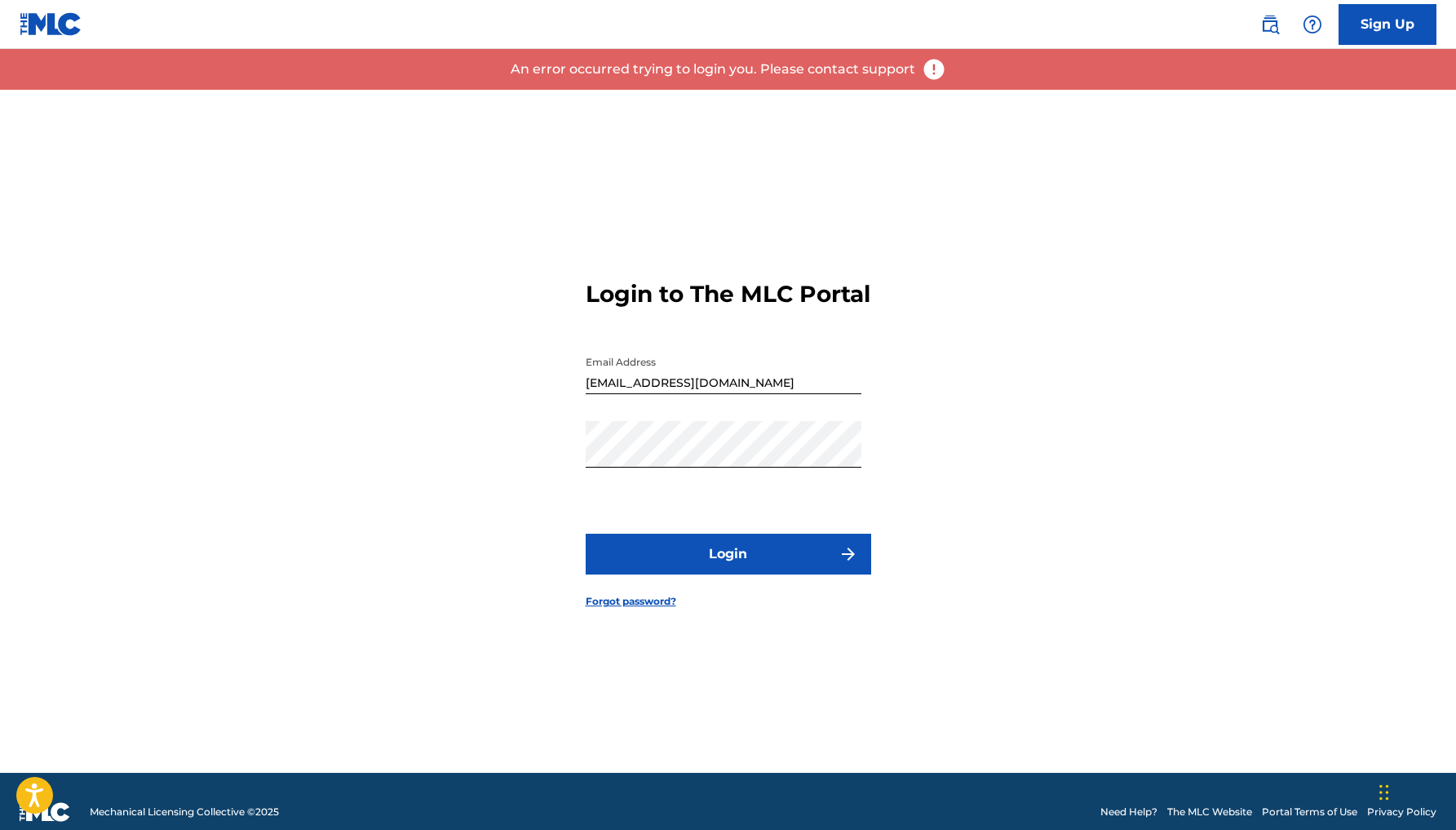
click at [707, 568] on button "Login" at bounding box center [728, 554] width 285 height 41
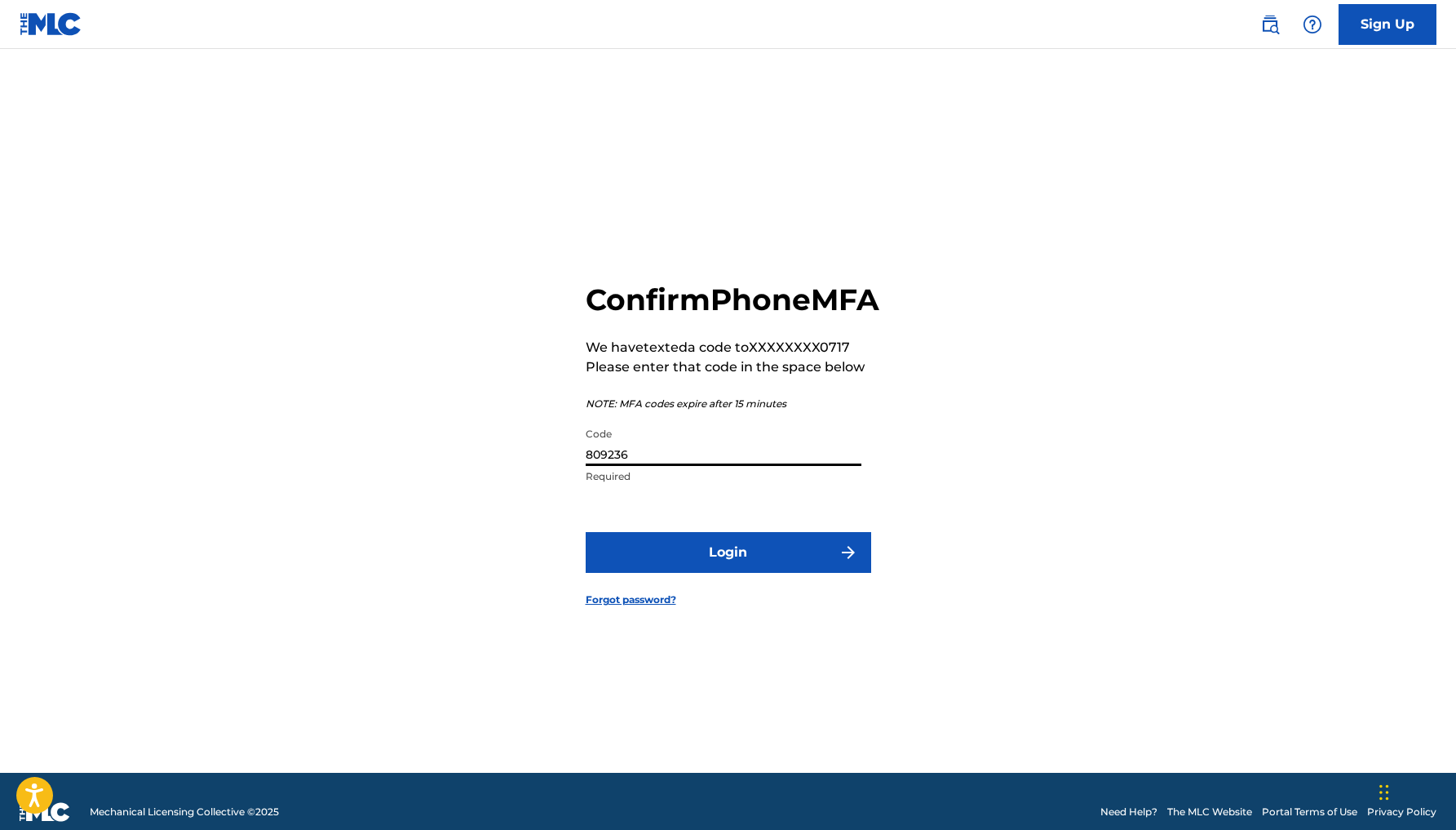
drag, startPoint x: 638, startPoint y: 475, endPoint x: 586, endPoint y: 455, distance: 55.7
click at [582, 458] on div "Confirm Phone MFA We have texted a code to XXXXXXXX0717 Please enter that code …" at bounding box center [728, 431] width 1143 height 683
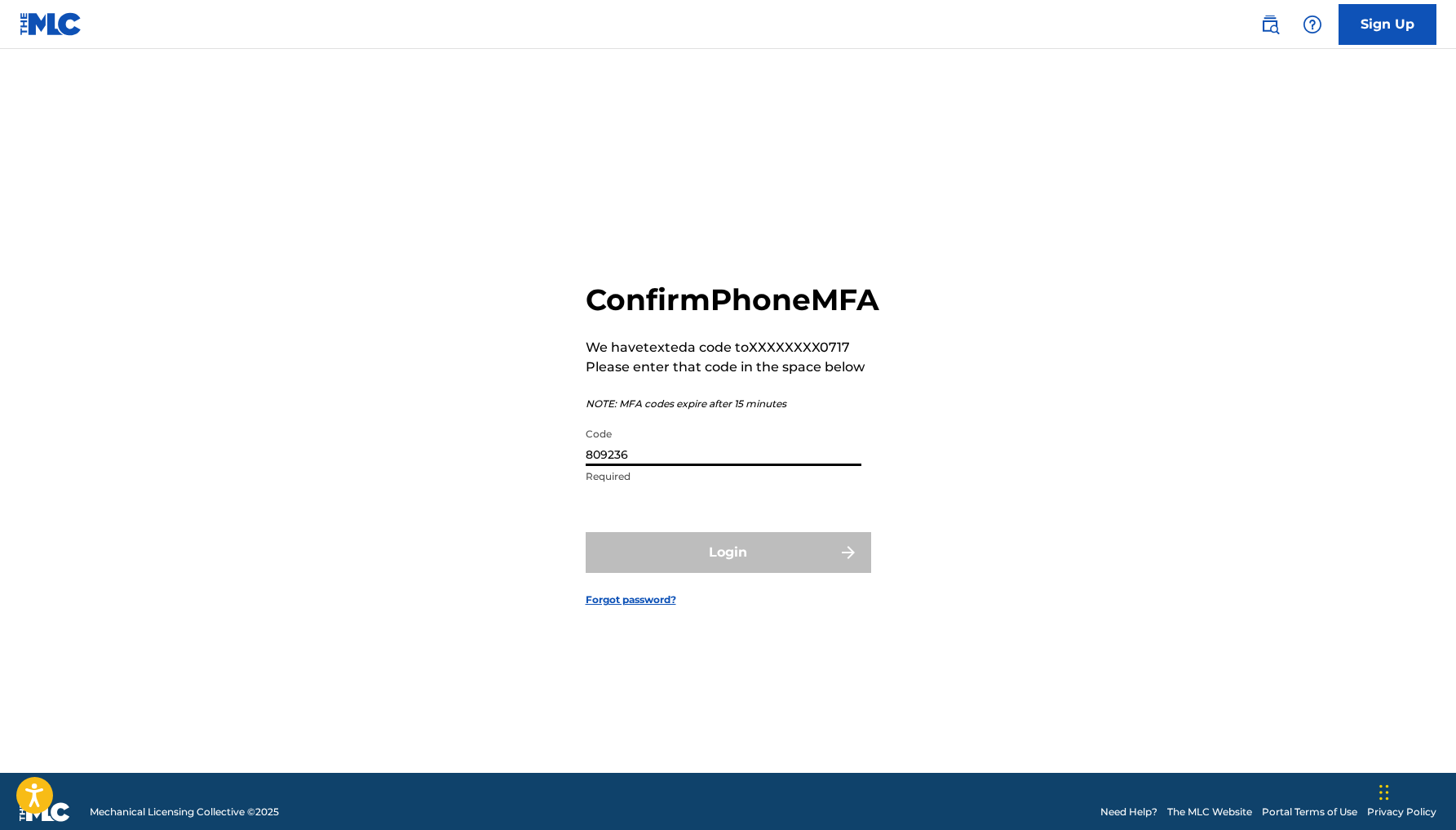
type input "1"
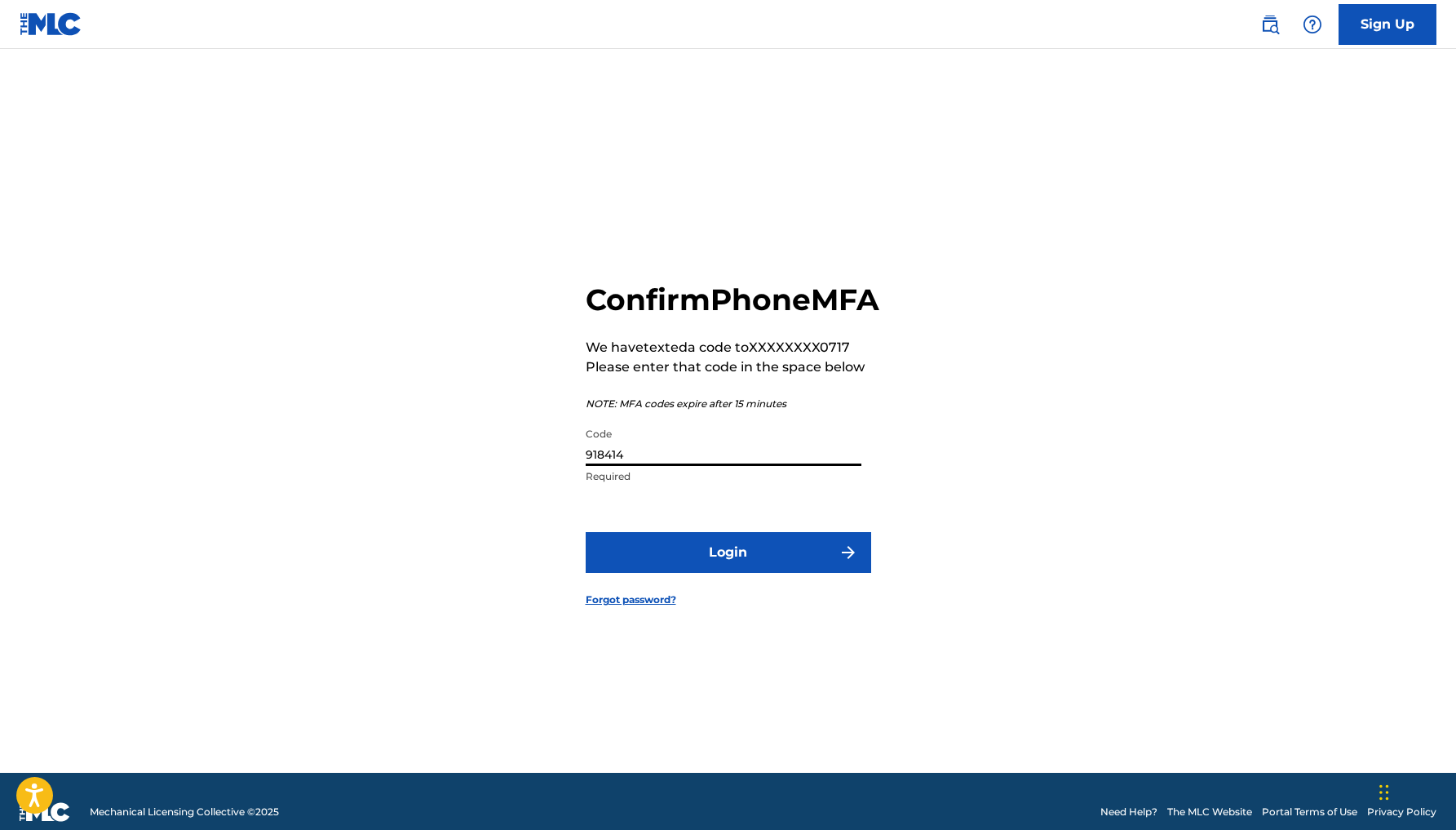
type input "918414"
click at [711, 564] on button "Login" at bounding box center [728, 553] width 285 height 41
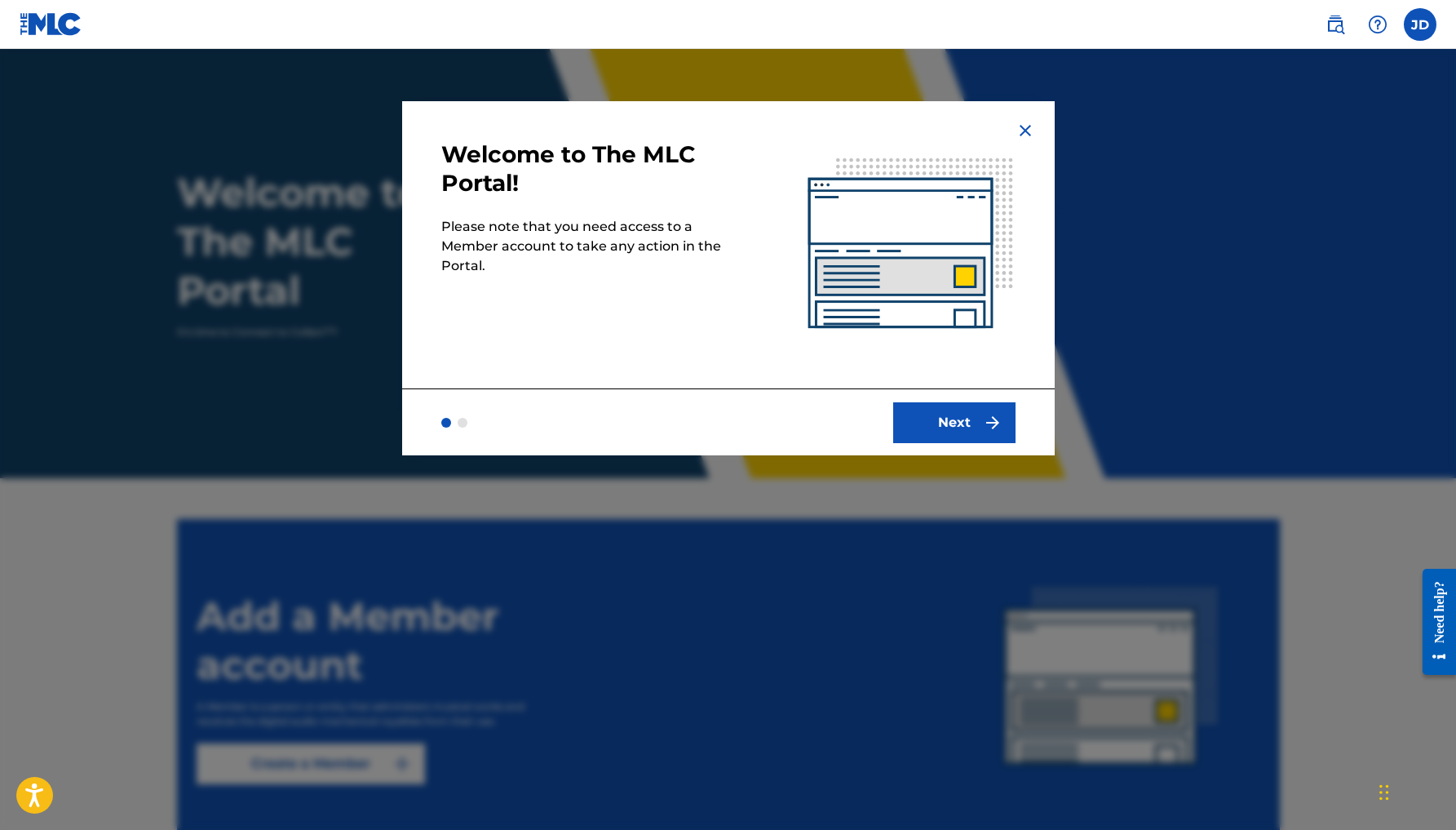
click at [935, 434] on button "Next" at bounding box center [954, 423] width 123 height 41
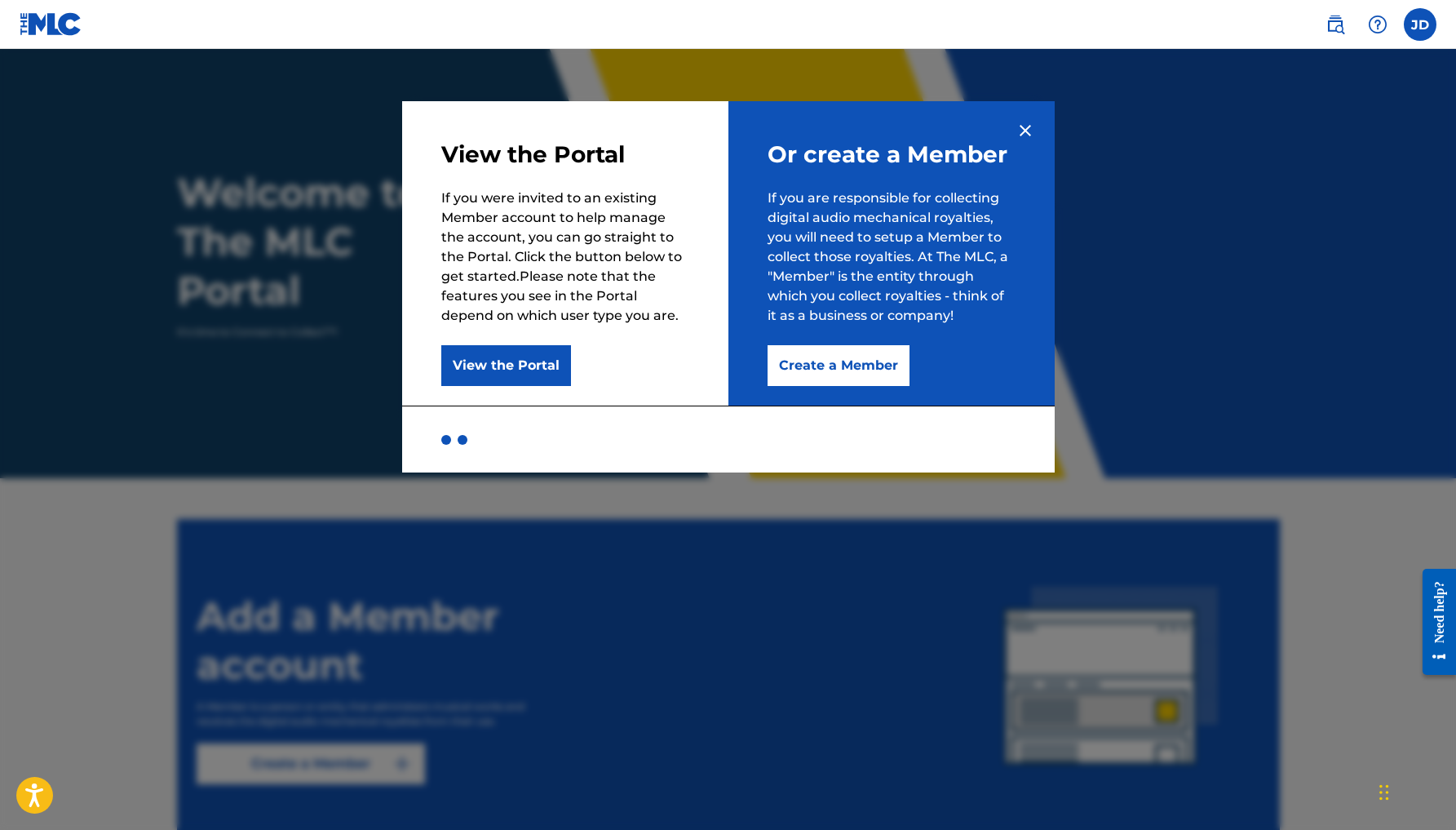
click at [835, 369] on button "Create a Member" at bounding box center [838, 366] width 142 height 41
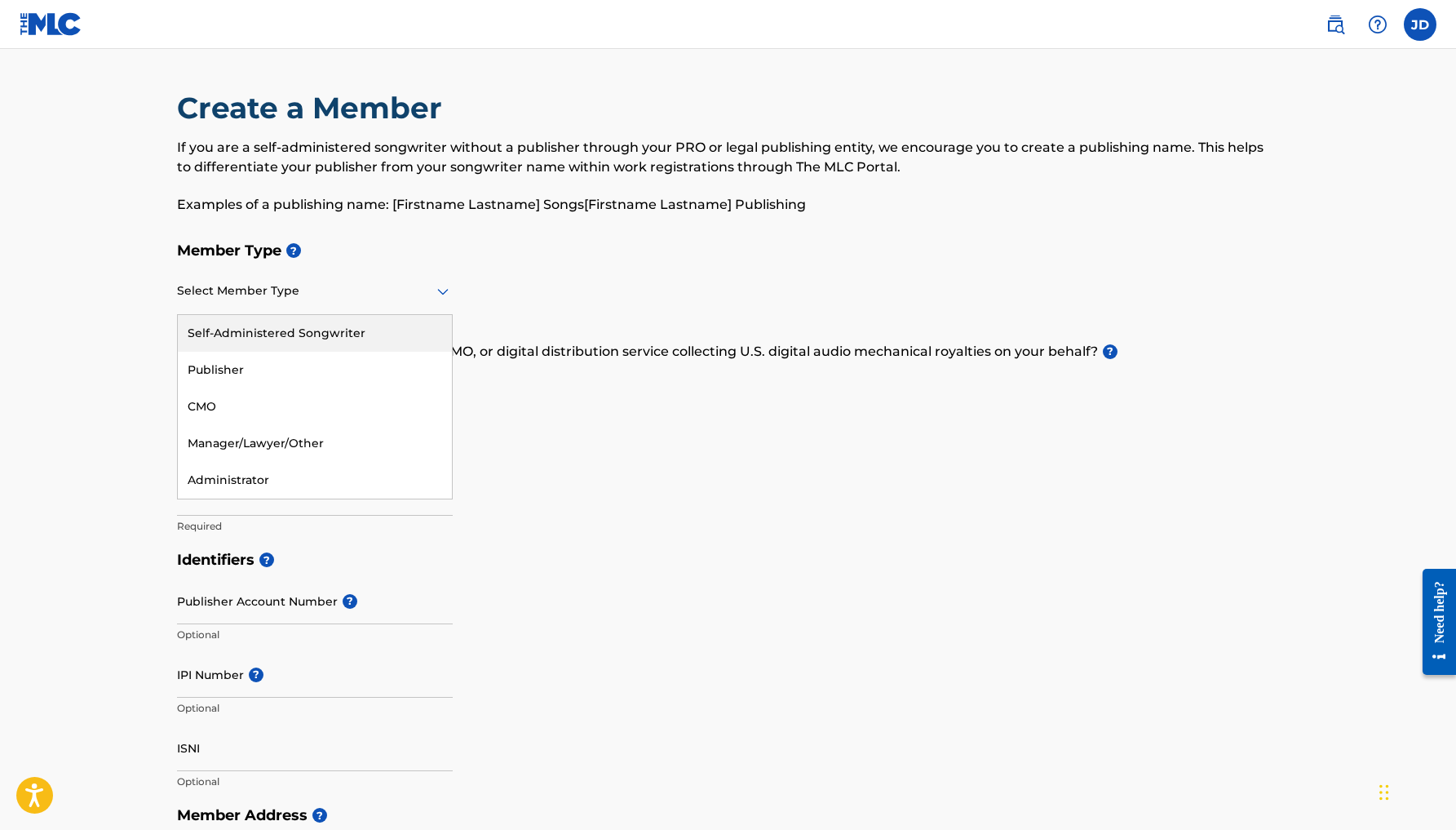
click at [445, 292] on icon at bounding box center [443, 292] width 12 height 7
click at [386, 359] on div "Publisher" at bounding box center [314, 369] width 274 height 37
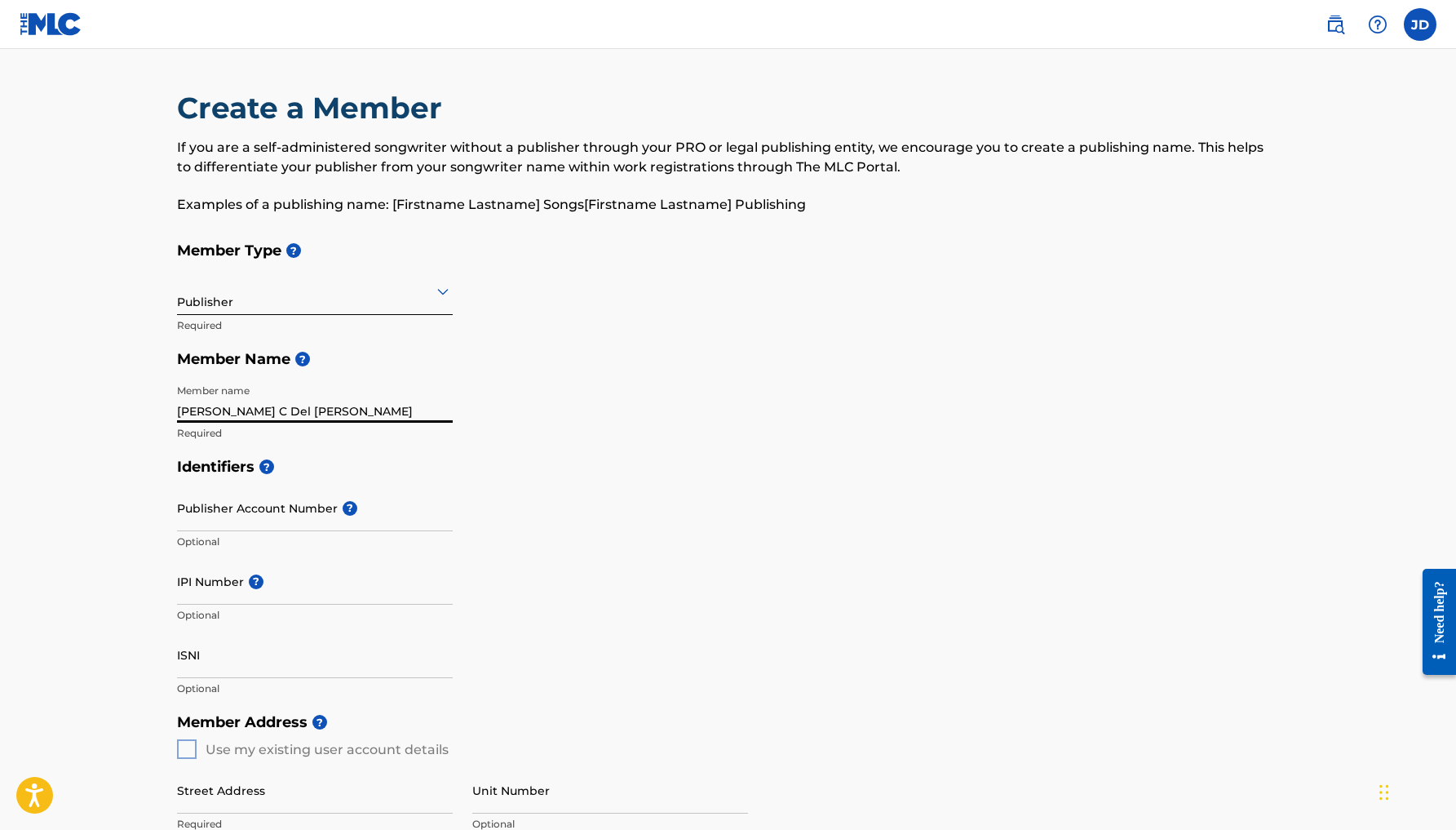
type input "[PERSON_NAME] C Del [PERSON_NAME]"
click at [273, 513] on input "Publisher Account Number ?" at bounding box center [314, 508] width 276 height 47
paste input "736142944"
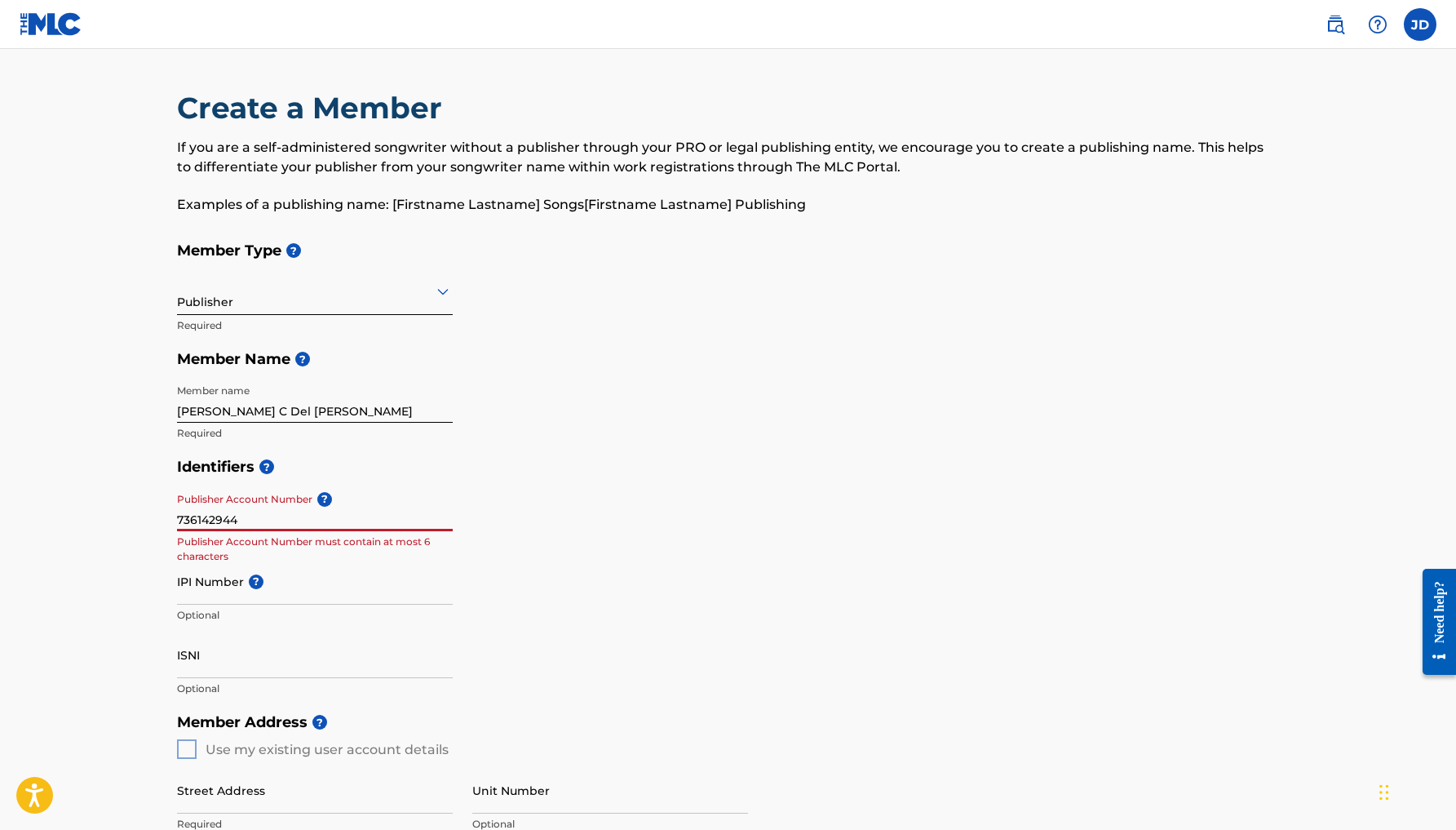
type input "736142944"
click at [208, 587] on input "IPI Number ?" at bounding box center [314, 581] width 276 height 47
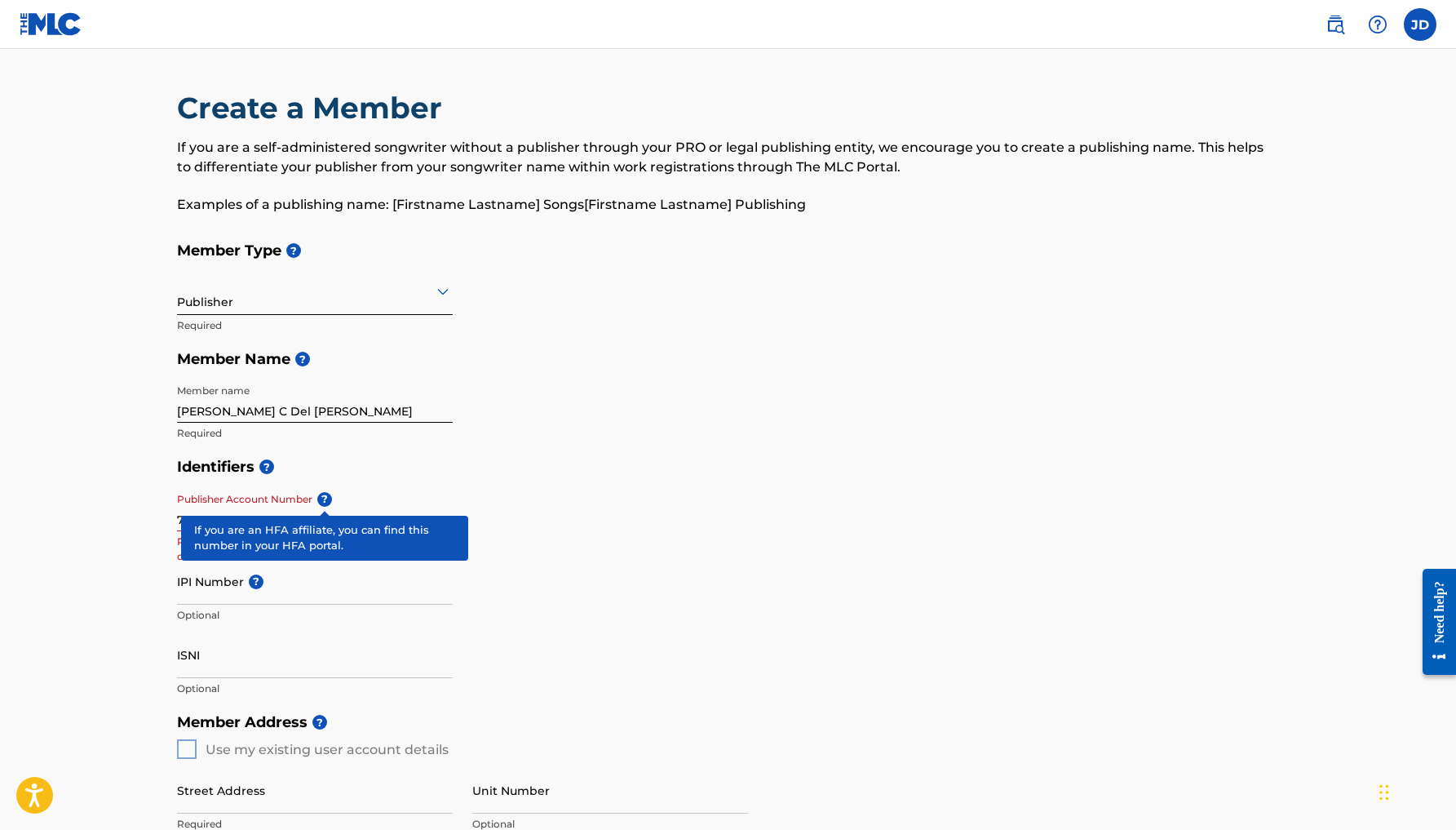
click at [325, 497] on span "?" at bounding box center [325, 499] width 15 height 15
click at [325, 497] on input "736142944" at bounding box center [314, 508] width 276 height 47
click at [325, 497] on span "?" at bounding box center [325, 499] width 15 height 15
click at [325, 497] on input "736142944" at bounding box center [314, 508] width 276 height 47
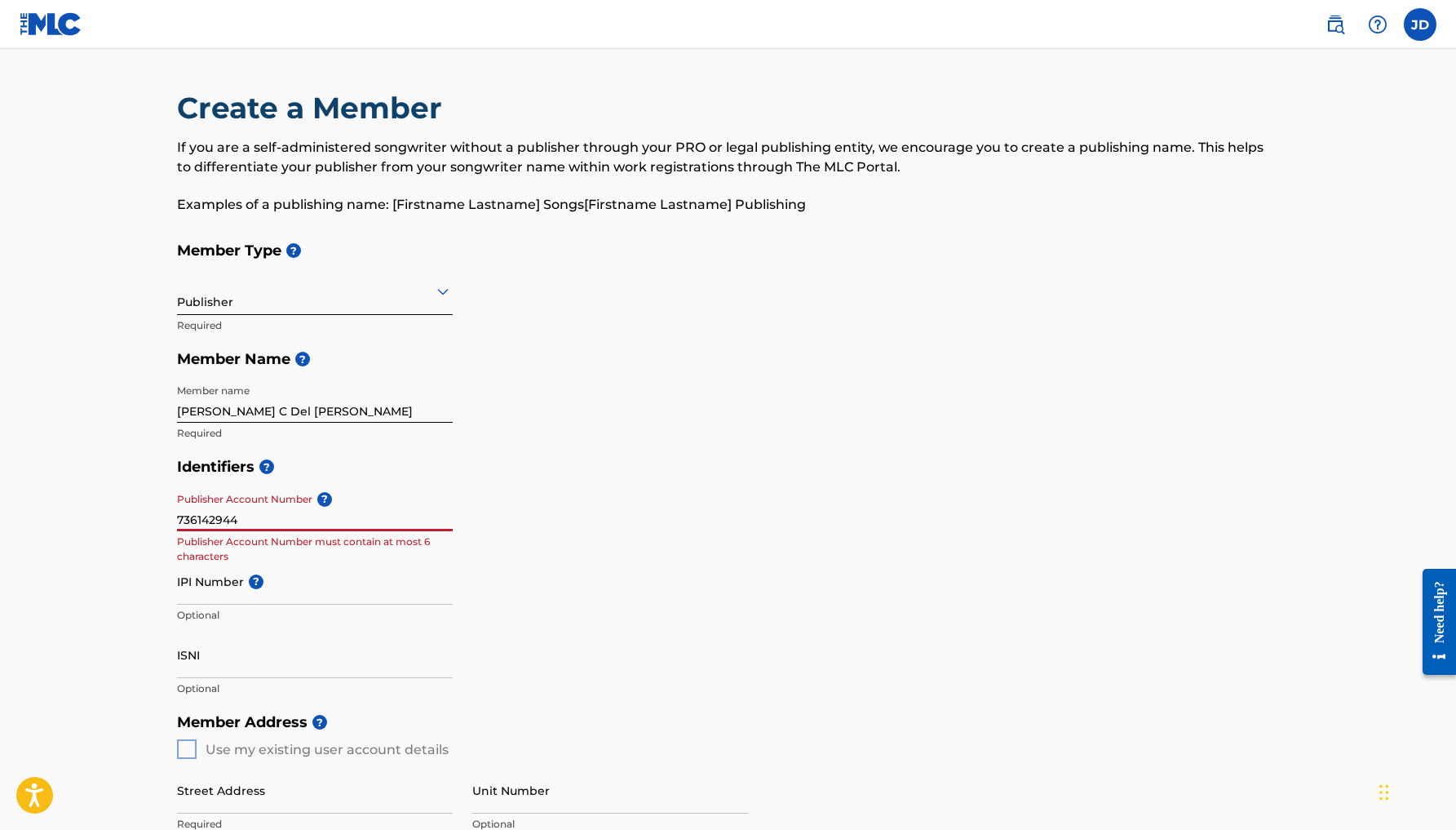
drag, startPoint x: 278, startPoint y: 516, endPoint x: 157, endPoint y: 510, distance: 121.1
click at [154, 512] on main "Create a Member If you are a self-administered songwriter without a publisher t…" at bounding box center [728, 735] width 1456 height 1372
click at [134, 514] on main "Create a Member If you are a self-administered songwriter without a publisher t…" at bounding box center [728, 735] width 1456 height 1372
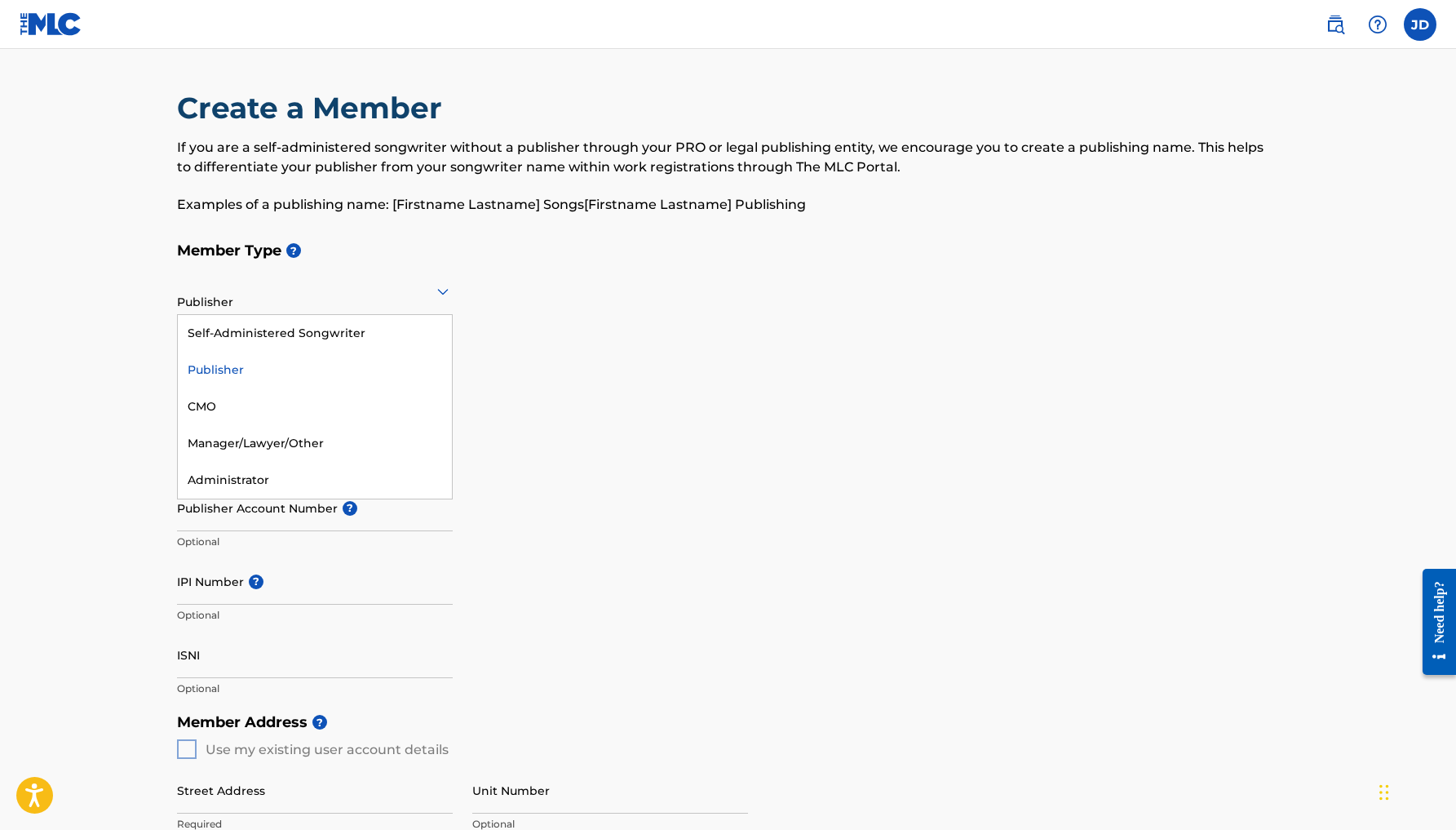
click at [442, 290] on icon at bounding box center [443, 291] width 20 height 20
click at [373, 329] on div "Self-Administered Songwriter" at bounding box center [314, 333] width 274 height 37
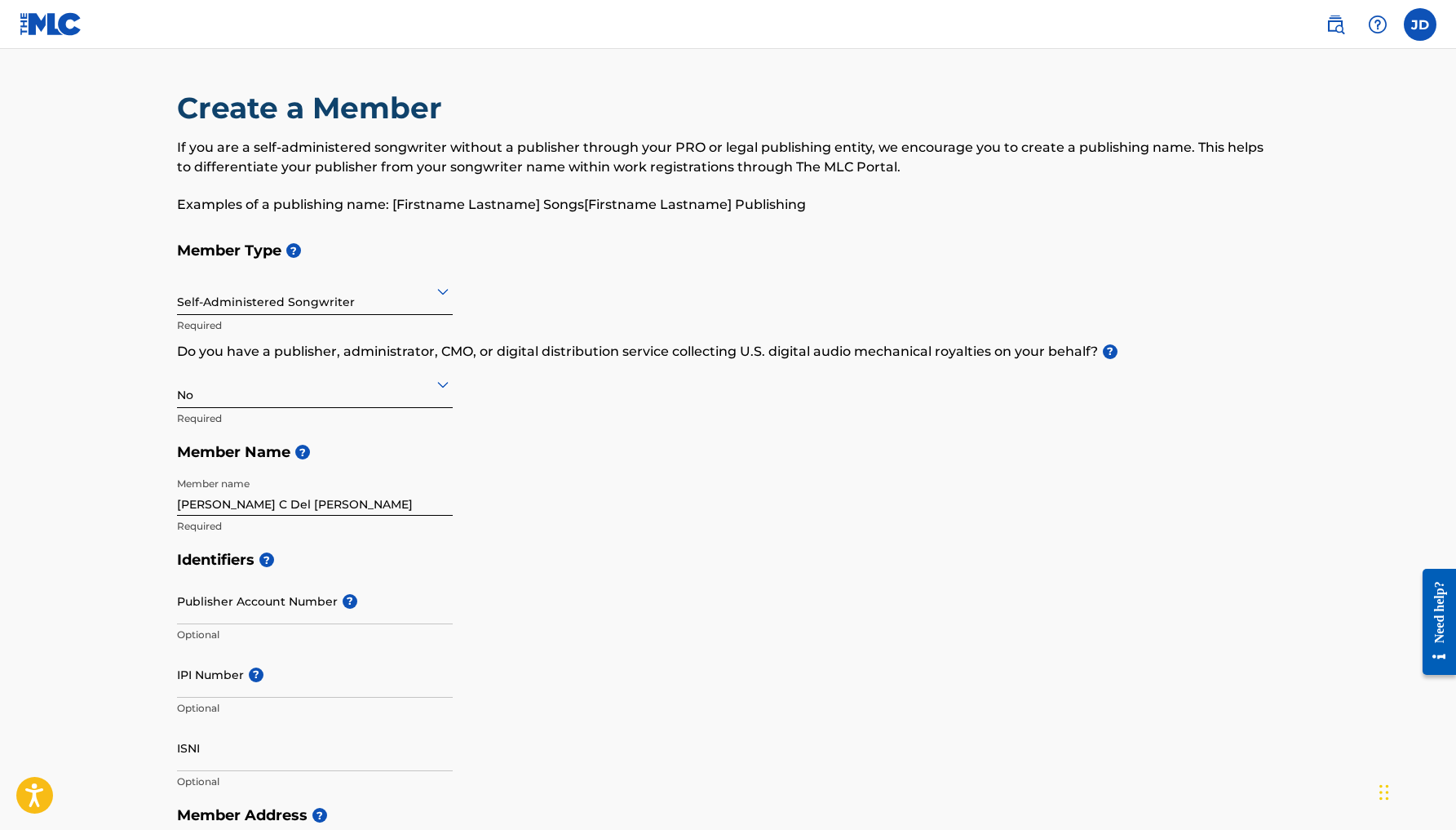
click at [446, 378] on icon at bounding box center [443, 384] width 20 height 20
click at [388, 427] on div "Yes" at bounding box center [314, 426] width 274 height 37
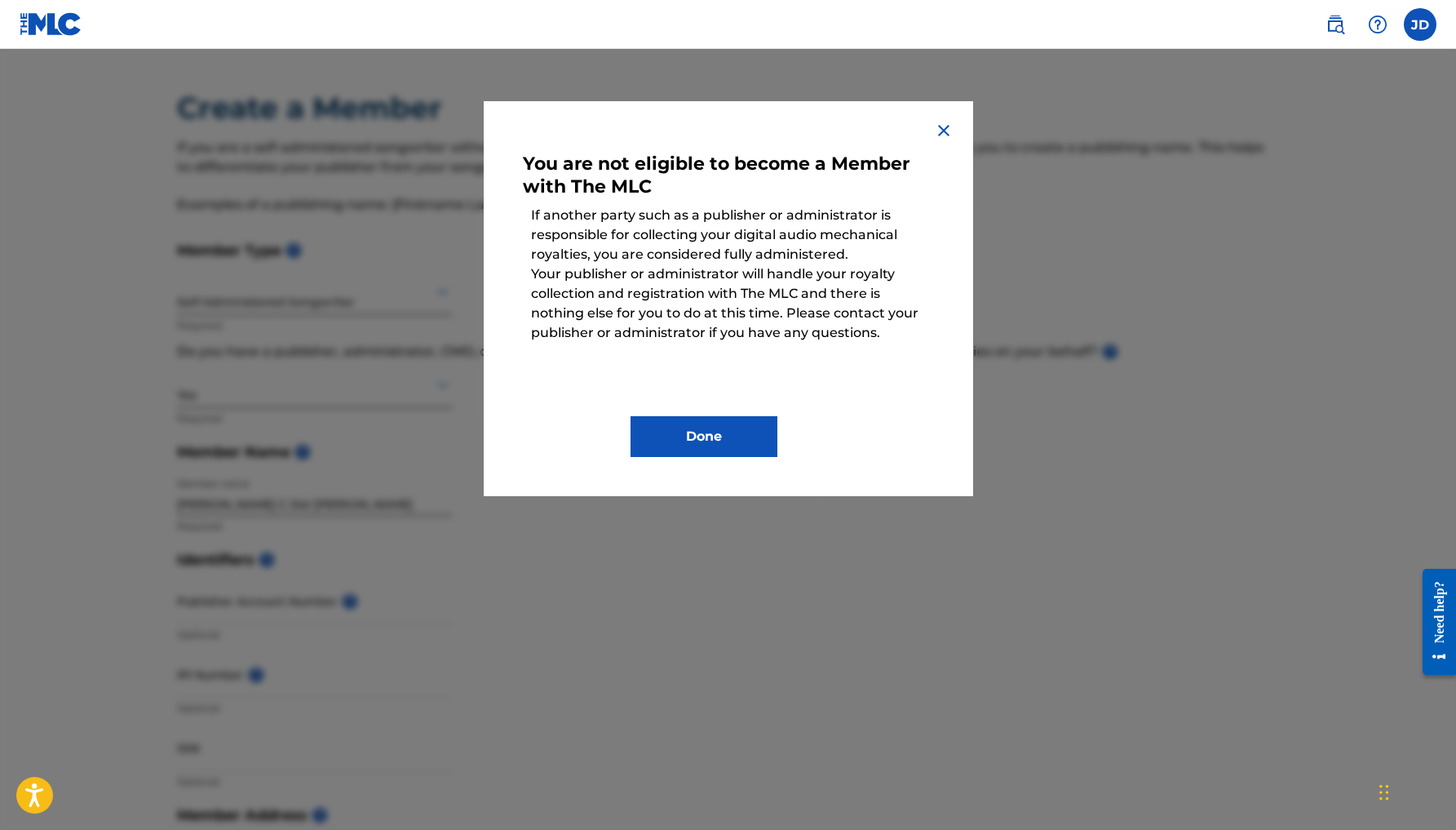
click at [730, 441] on button "Done" at bounding box center [704, 437] width 147 height 41
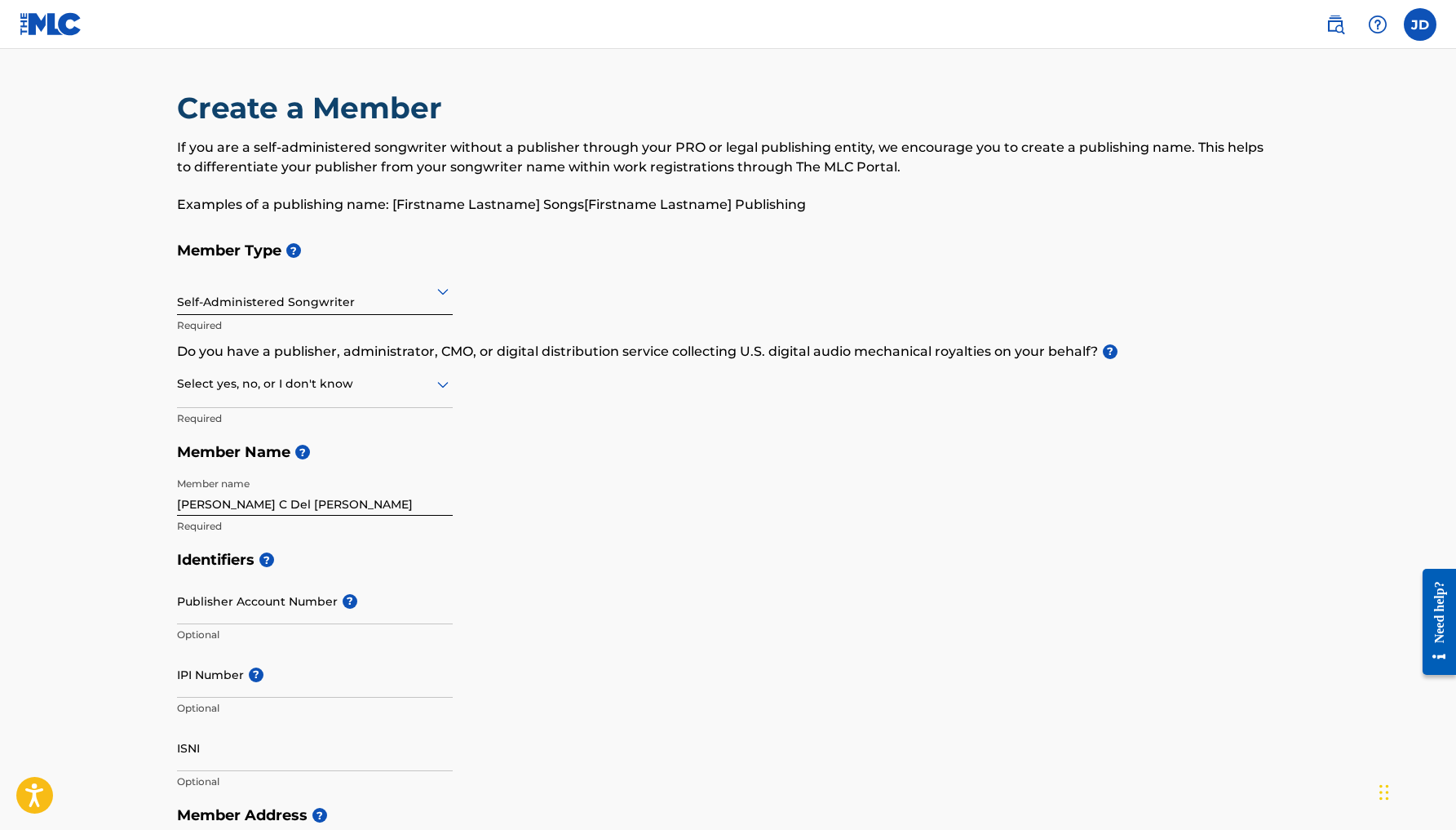
click at [730, 441] on h5 "Member Name ?" at bounding box center [728, 452] width 1103 height 35
